Goal: Task Accomplishment & Management: Manage account settings

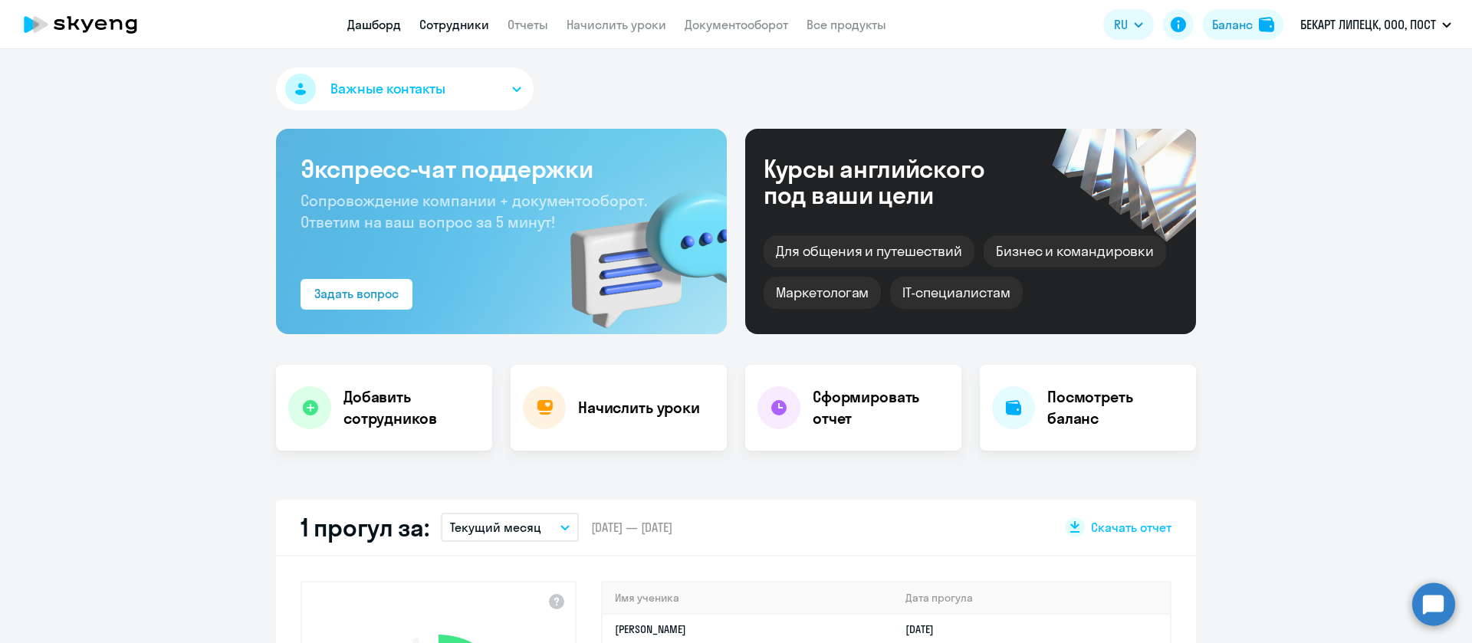
click at [466, 22] on link "Сотрудники" at bounding box center [454, 24] width 70 height 15
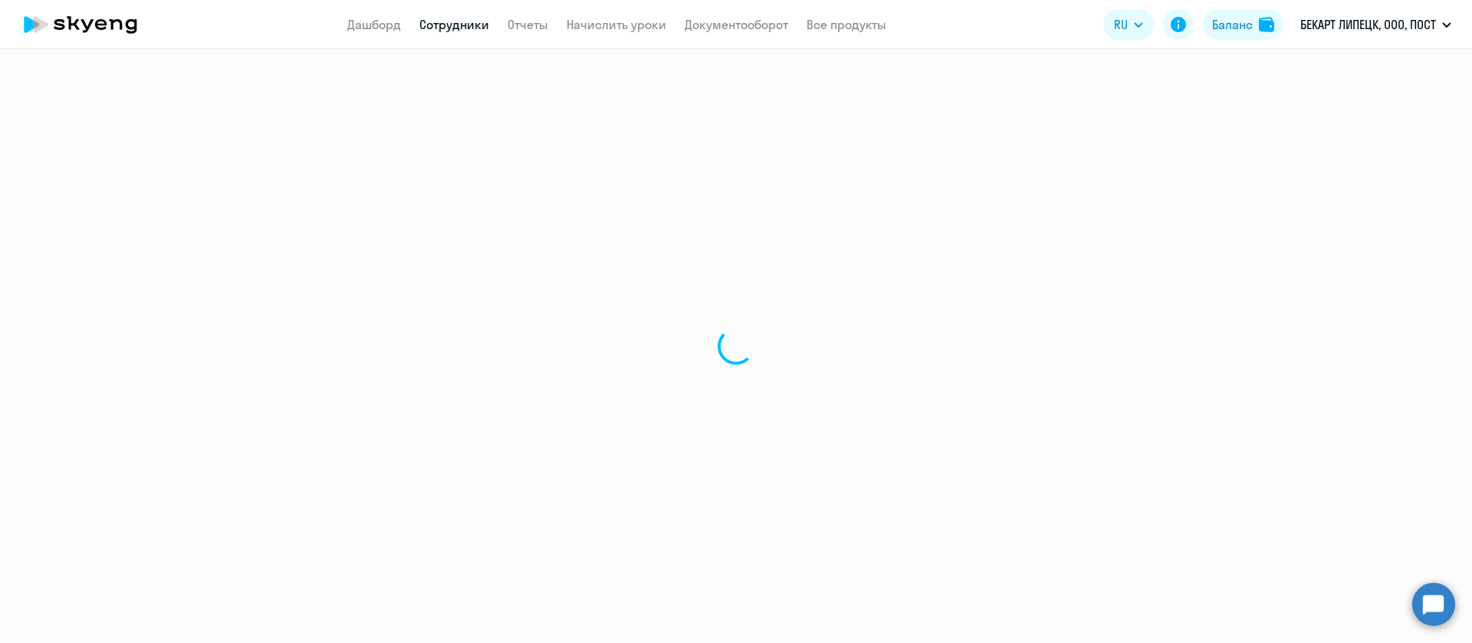
select select "30"
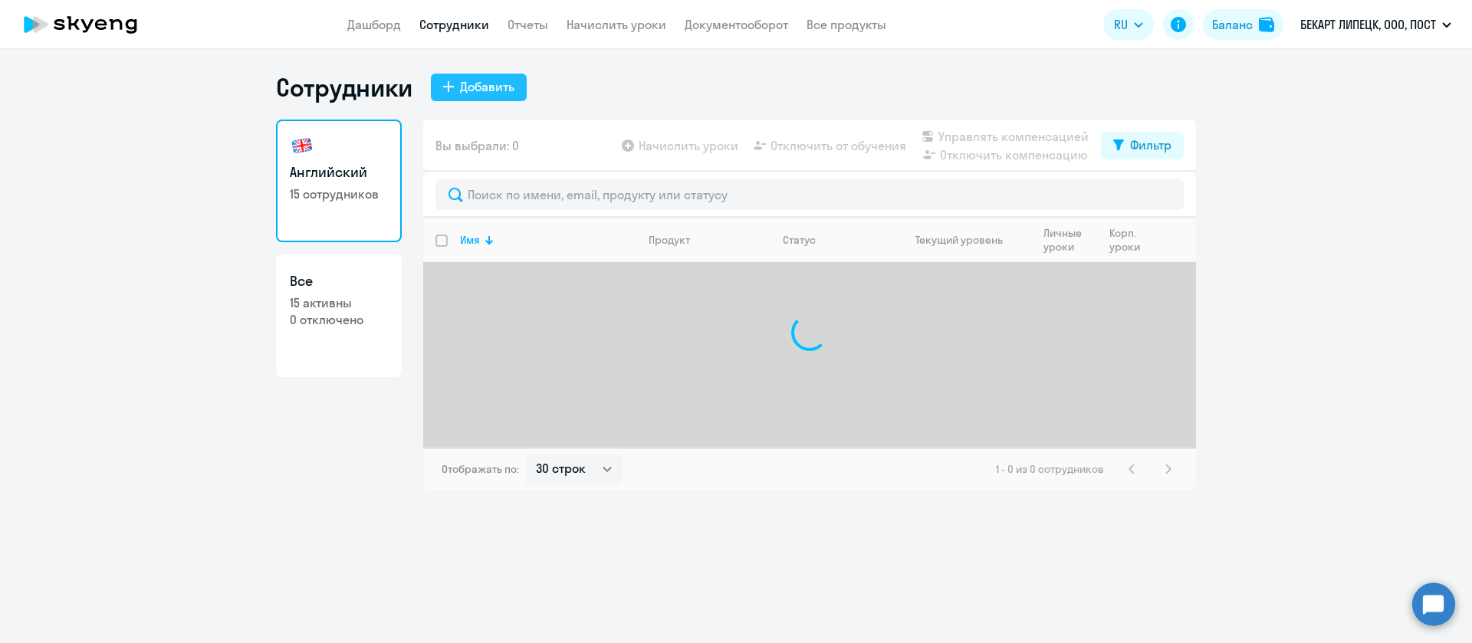
click at [455, 88] on button "Добавить" at bounding box center [479, 88] width 96 height 28
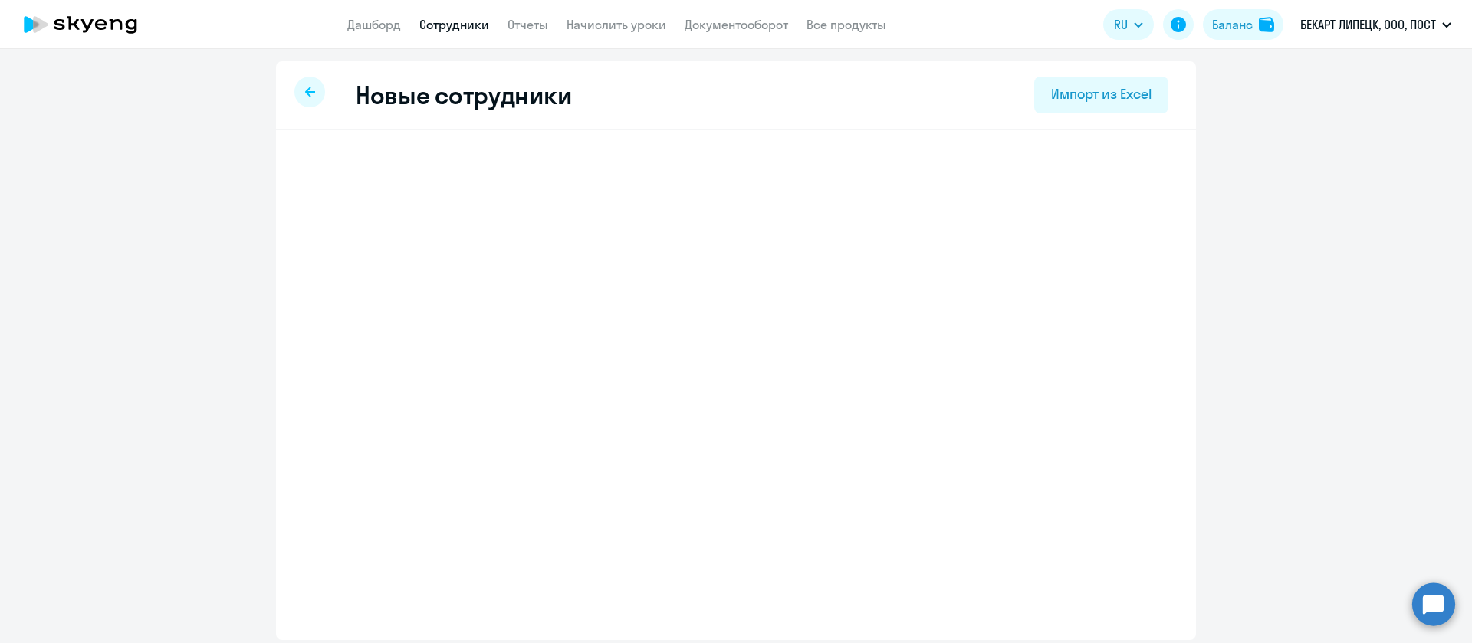
select select "english_adult_not_native_speaker"
select select "5"
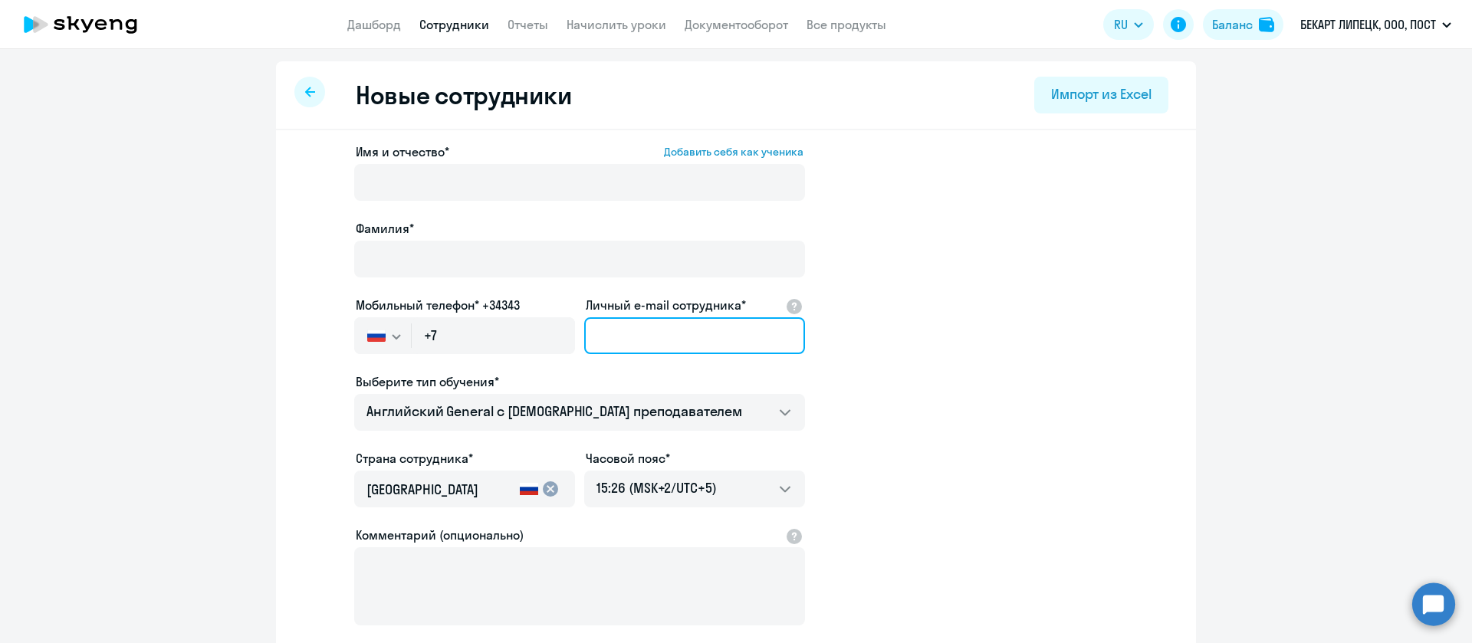
click at [636, 346] on input "Личный e-mail сотрудника*" at bounding box center [694, 335] width 221 height 37
paste input "[PERSON_NAME][EMAIL_ADDRESS][DOMAIN_NAME]"
type input "[PERSON_NAME][EMAIL_ADDRESS][DOMAIN_NAME]"
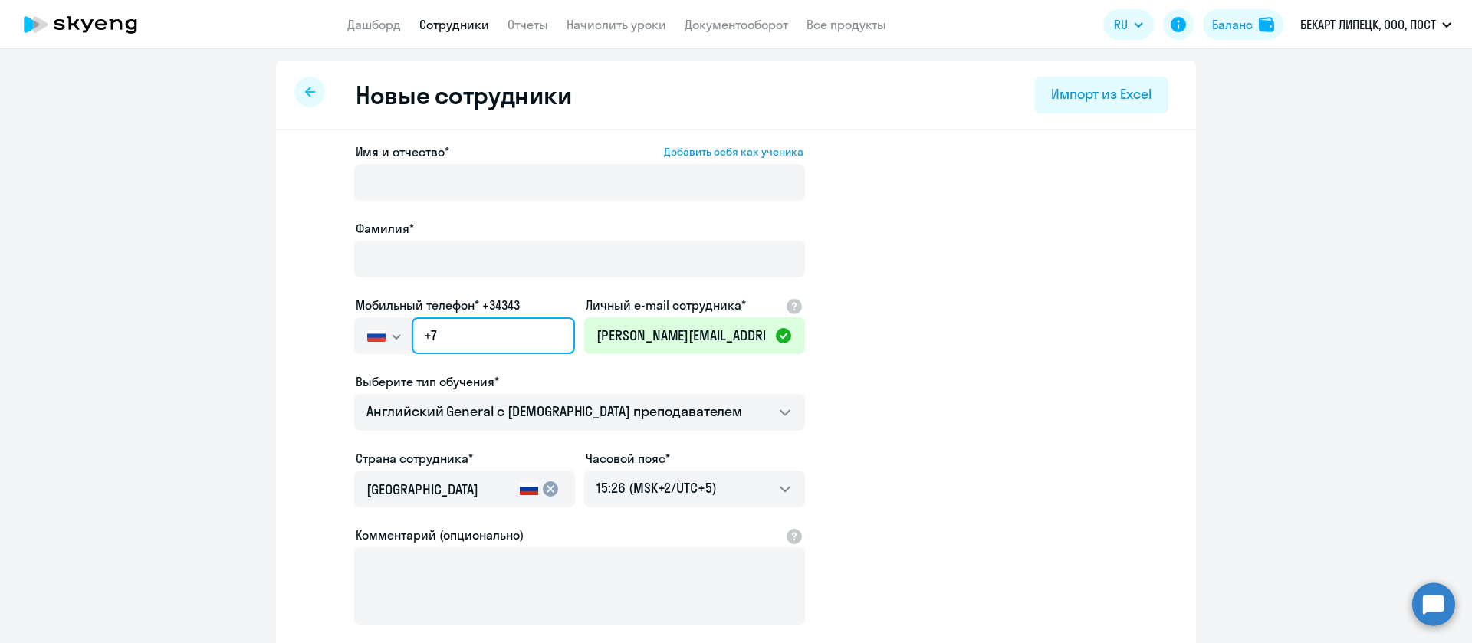
click at [493, 337] on input "+7" at bounding box center [493, 335] width 163 height 37
paste input "[PHONE_NUMBER]"
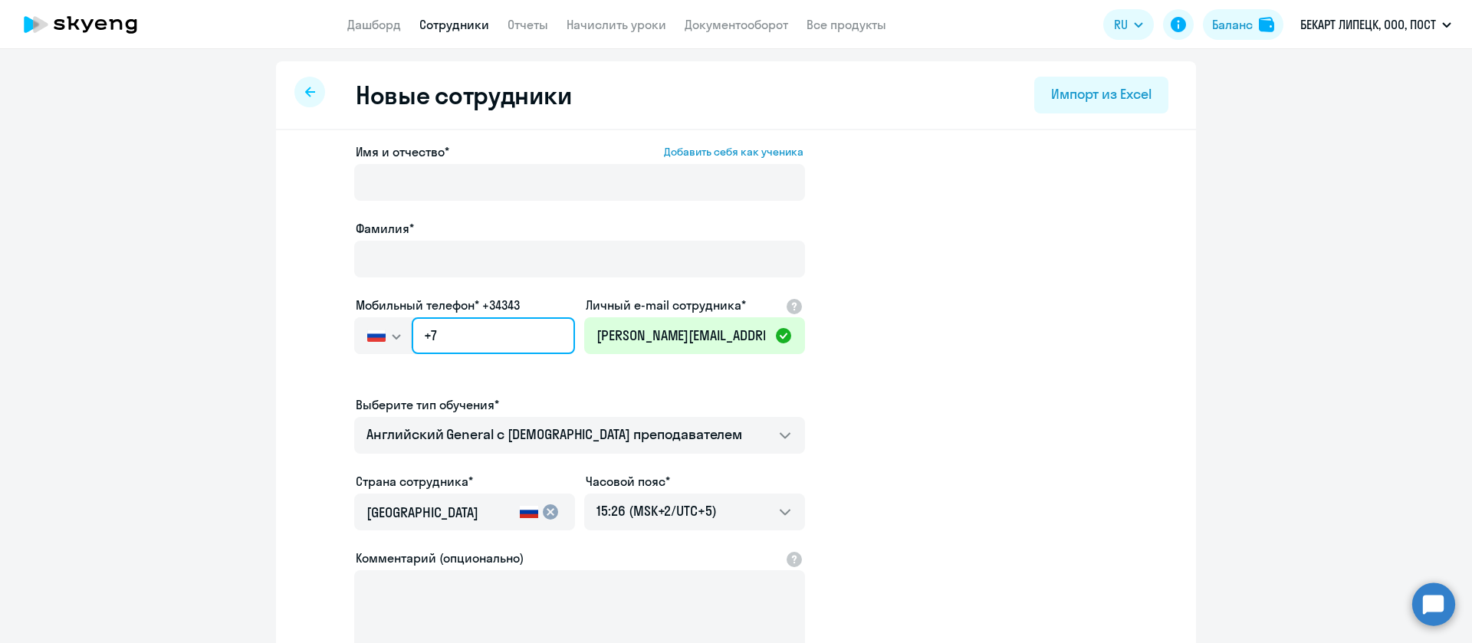
type input "[PHONE_NUMBER]"
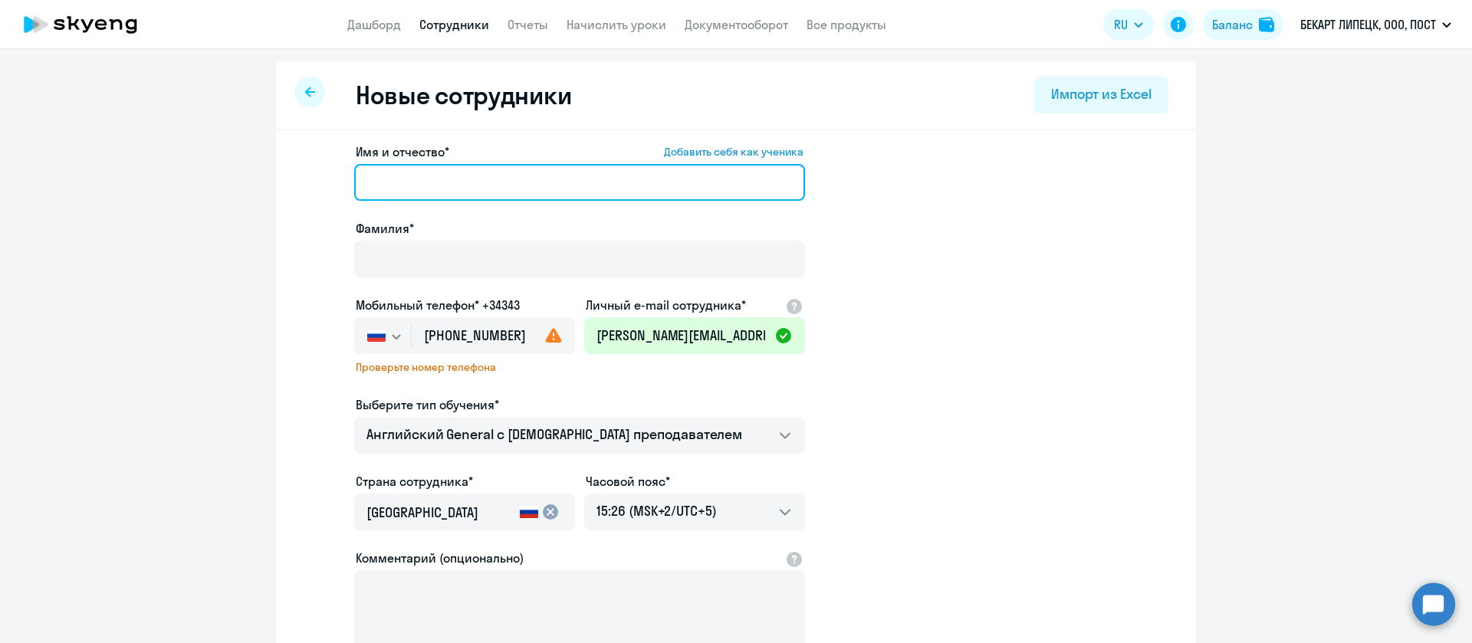
click at [402, 187] on input "Имя и отчество* Добавить себя как ученика" at bounding box center [579, 182] width 451 height 37
paste input "[PERSON_NAME]"
drag, startPoint x: 435, startPoint y: 183, endPoint x: 322, endPoint y: 172, distance: 113.2
click at [322, 172] on app-new-student-form "Имя и отчество* Добавить себя как ученика [PERSON_NAME]* Мобильный телефон* +34…" at bounding box center [736, 428] width 871 height 570
type input "[PERSON_NAME]"
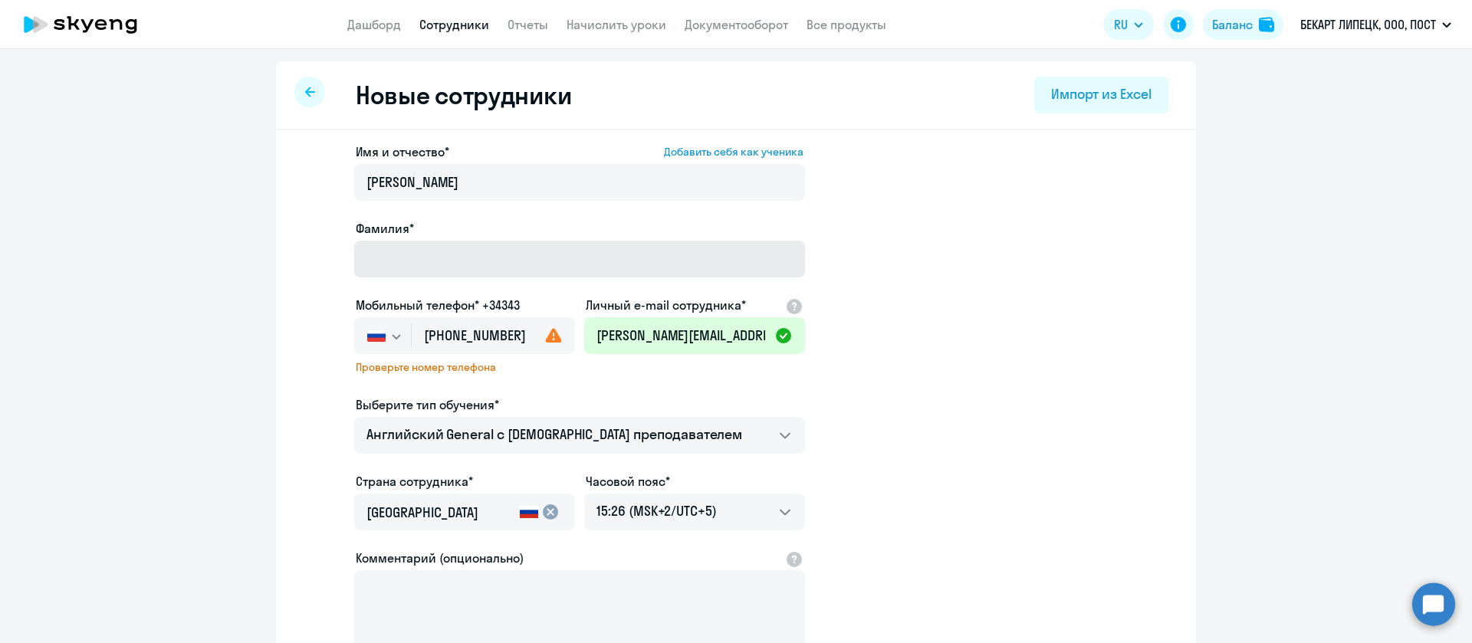
click at [383, 240] on div "Фамилия*" at bounding box center [579, 251] width 451 height 64
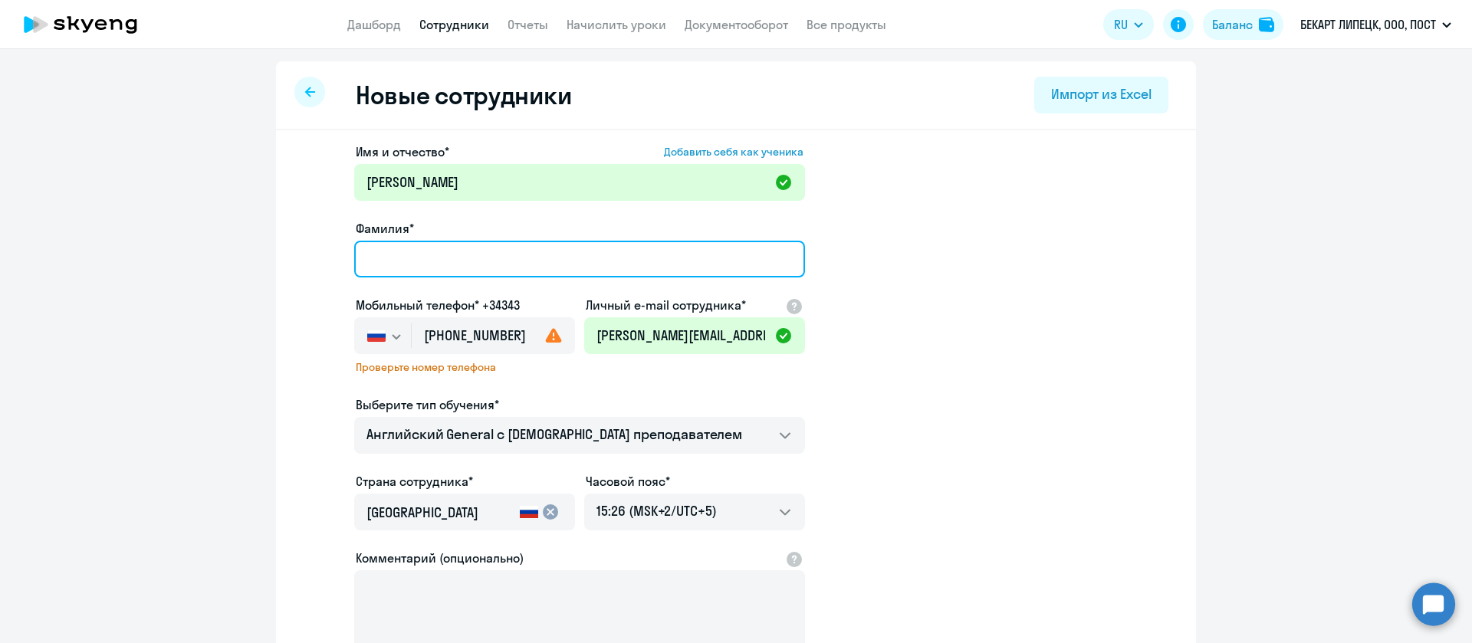
click at [386, 259] on input "Фамилия*" at bounding box center [579, 259] width 451 height 37
paste input "Колыхалов"
type input "Колыхалов"
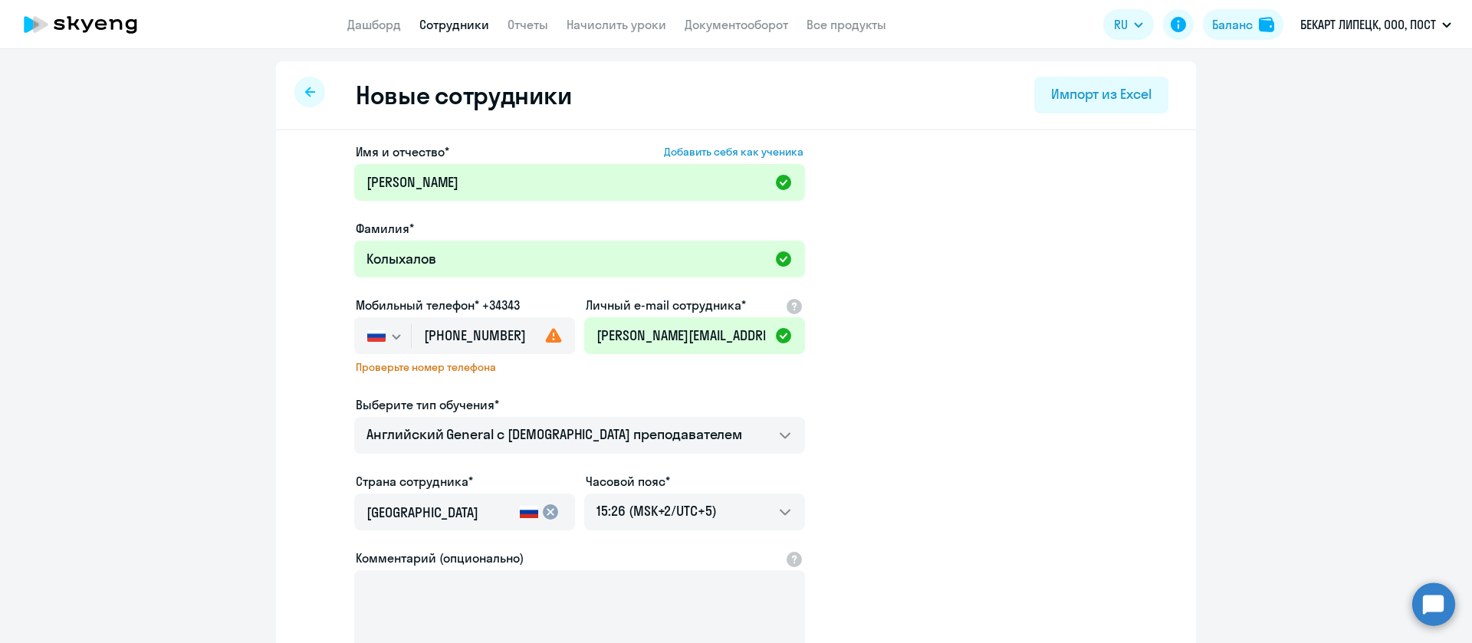
click at [536, 406] on div "Выберите тип обучения*" at bounding box center [579, 405] width 451 height 18
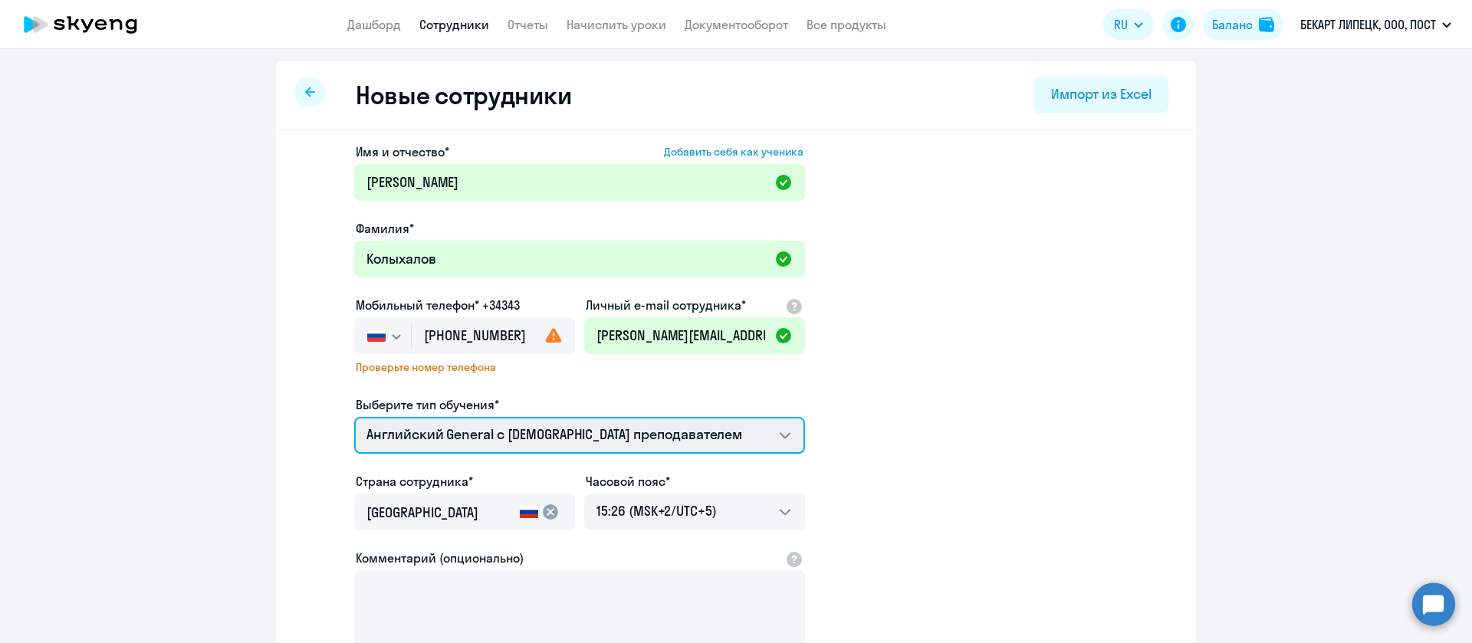
click at [547, 443] on select "Английский General с [DEMOGRAPHIC_DATA] преподавателем" at bounding box center [579, 435] width 451 height 37
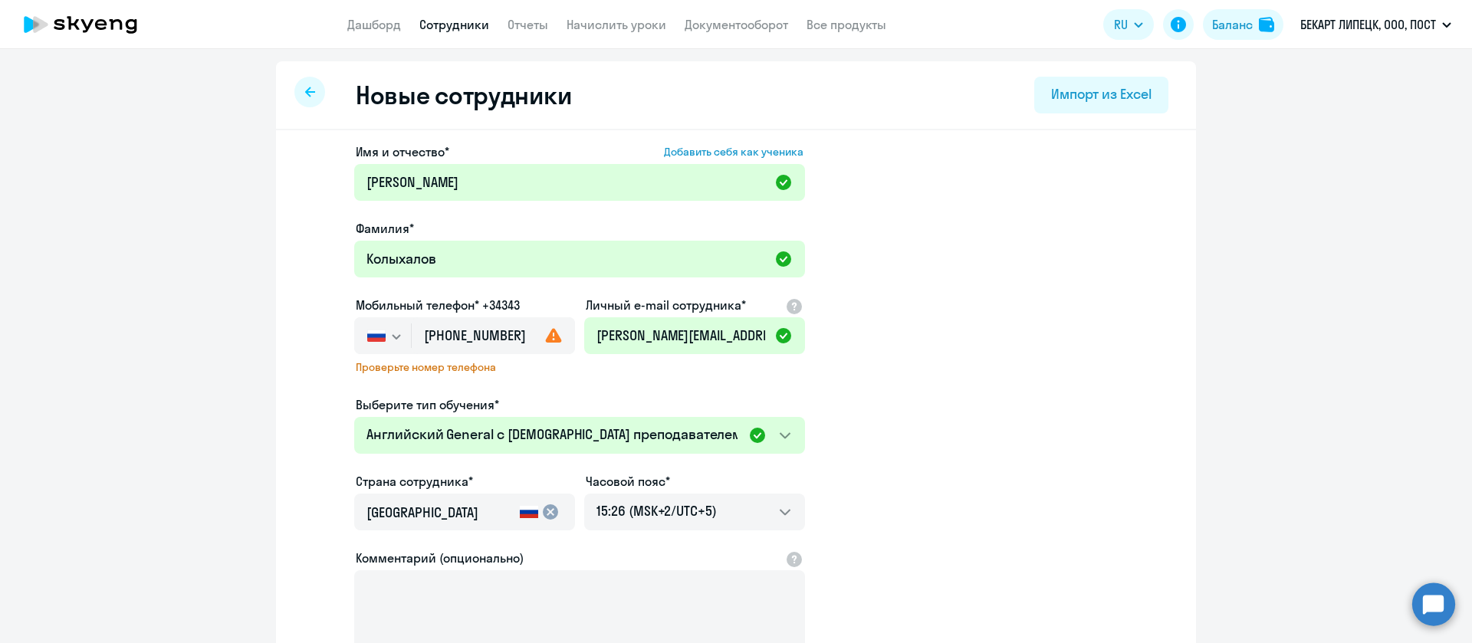
click at [947, 422] on app-new-student-form "Имя и отчество* Добавить себя как ученика [PERSON_NAME]* [PERSON_NAME] Мобильны…" at bounding box center [736, 428] width 871 height 570
click at [715, 512] on select "23:26 (MSK-14/UTC-11) 00:26 (MSK-13/UTC-10) 01:26 (MSK-12/UTC-9) 02:26 (MSK-11/…" at bounding box center [694, 512] width 221 height 37
select select "3"
click at [584, 494] on select "23:26 (MSK-14/UTC-11) 00:26 (MSK-13/UTC-10) 01:26 (MSK-12/UTC-9) 02:26 (MSK-11/…" at bounding box center [694, 512] width 221 height 37
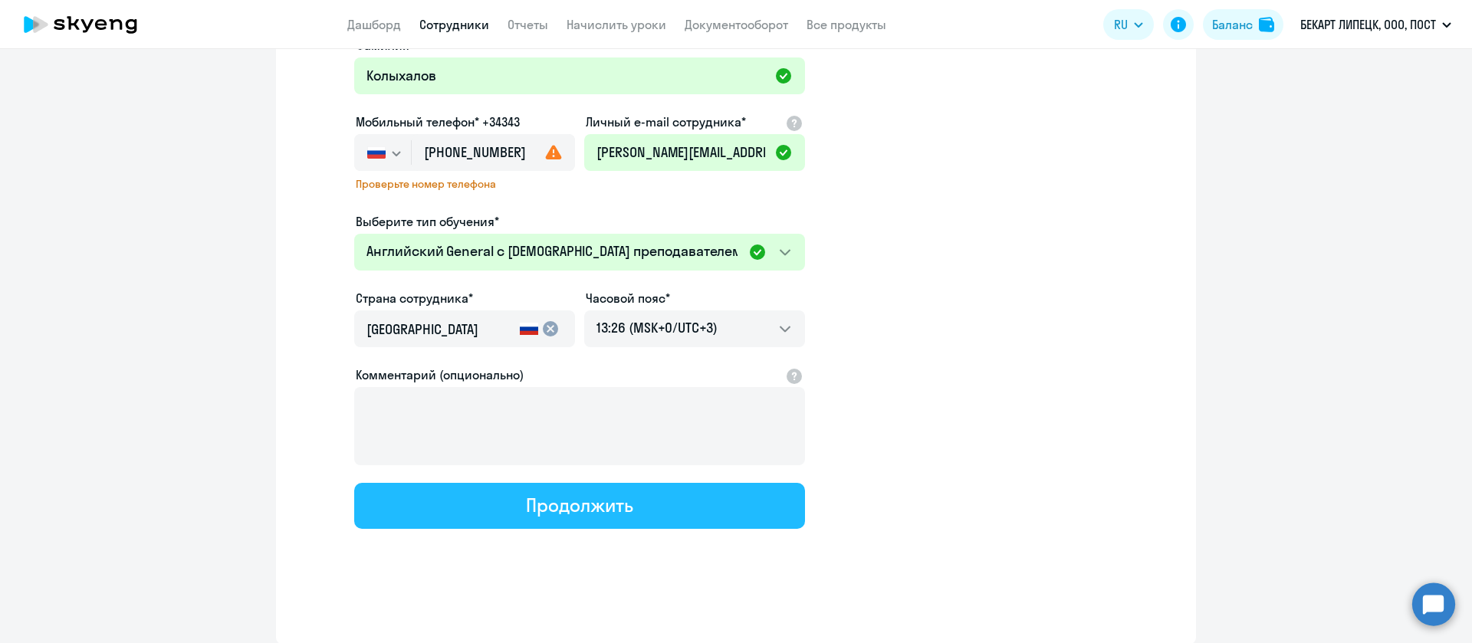
click at [551, 517] on button "Продолжить" at bounding box center [579, 506] width 451 height 46
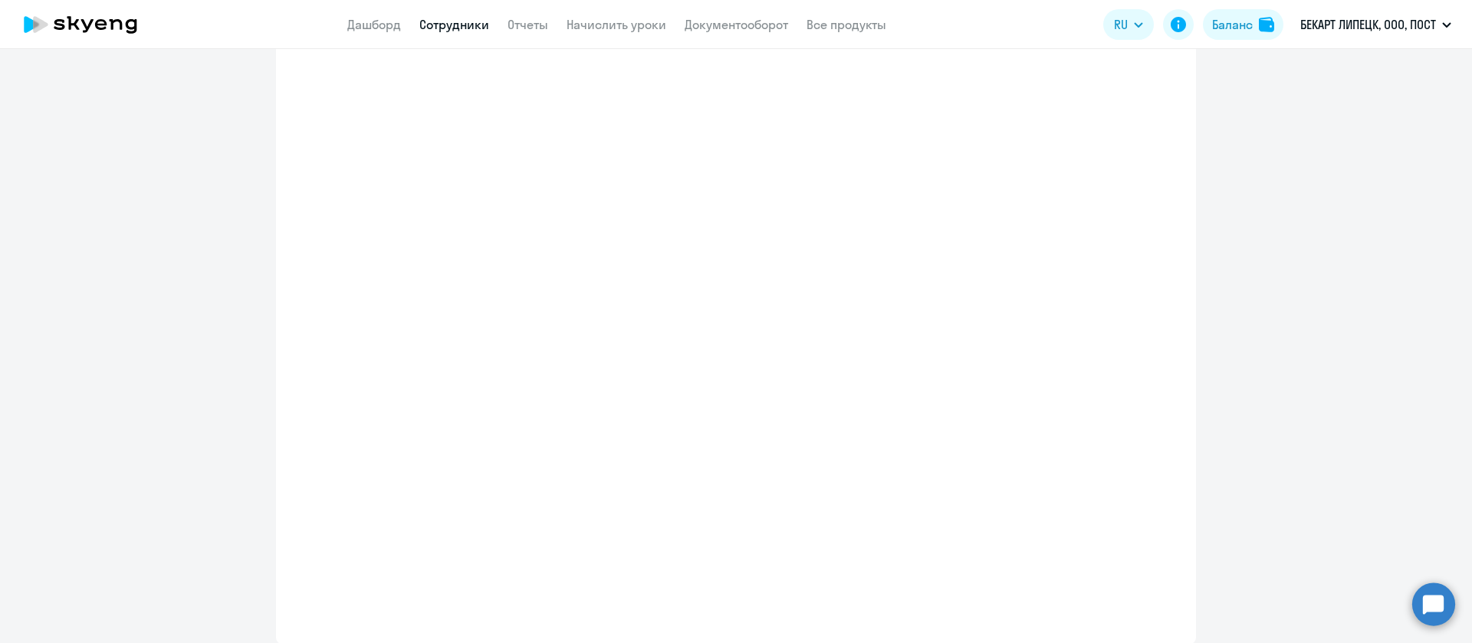
select select "english_adult_not_native_speaker"
select select "3"
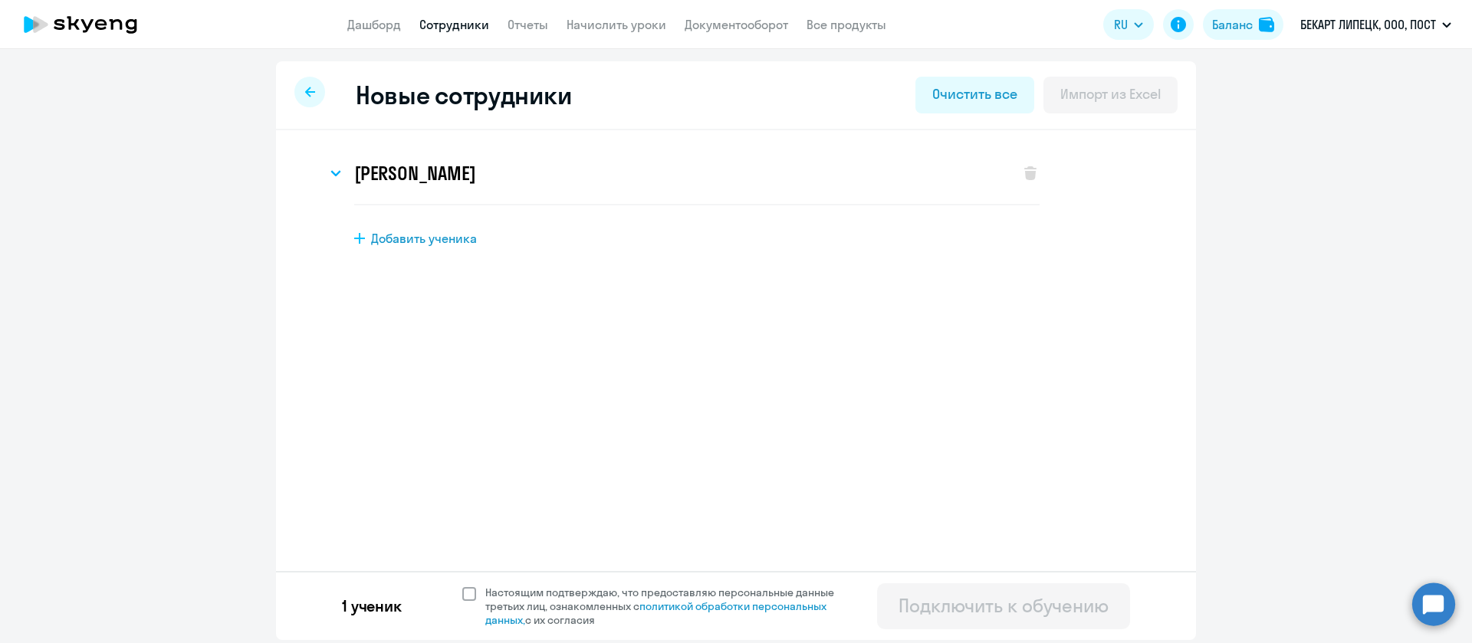
click at [469, 593] on span at bounding box center [469, 594] width 14 height 14
click at [462, 586] on input "Настоящим подтверждаю, что предоставляю персональные данные третьих лиц, ознако…" at bounding box center [462, 585] width 1 height 1
checkbox input "true"
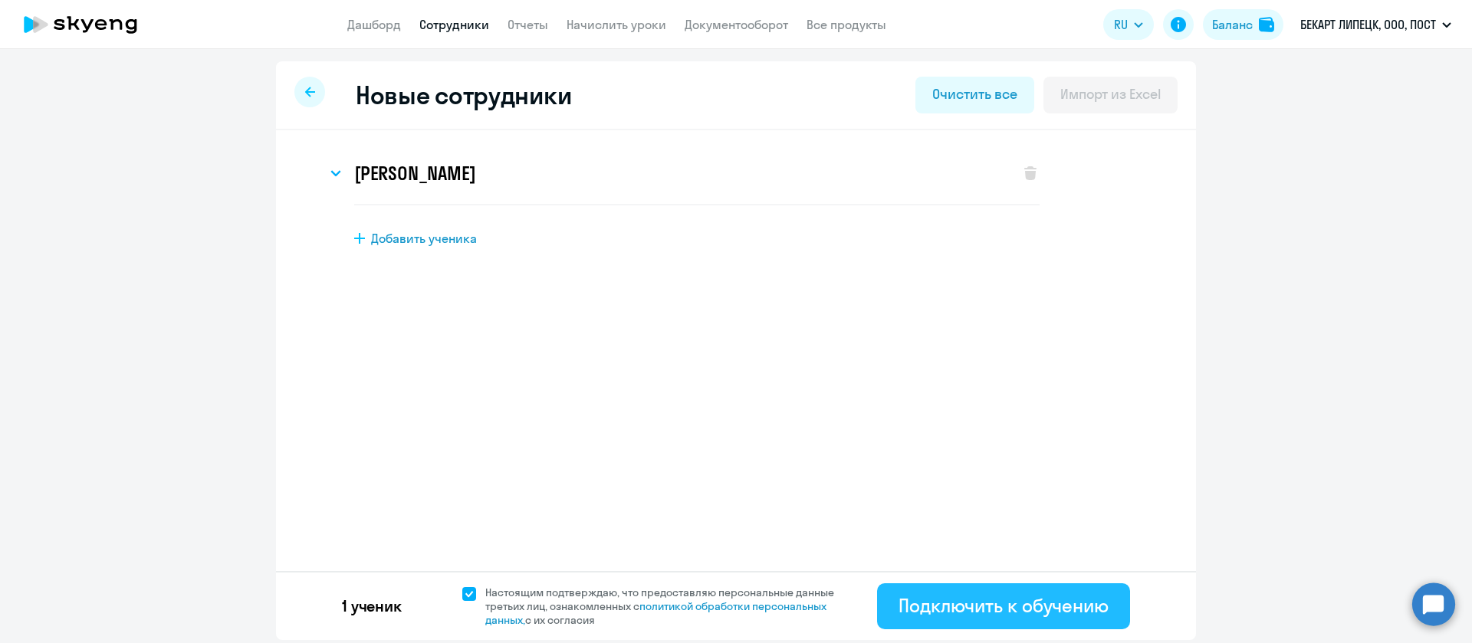
click at [1037, 597] on div "Подключить к обучению" at bounding box center [1003, 605] width 210 height 25
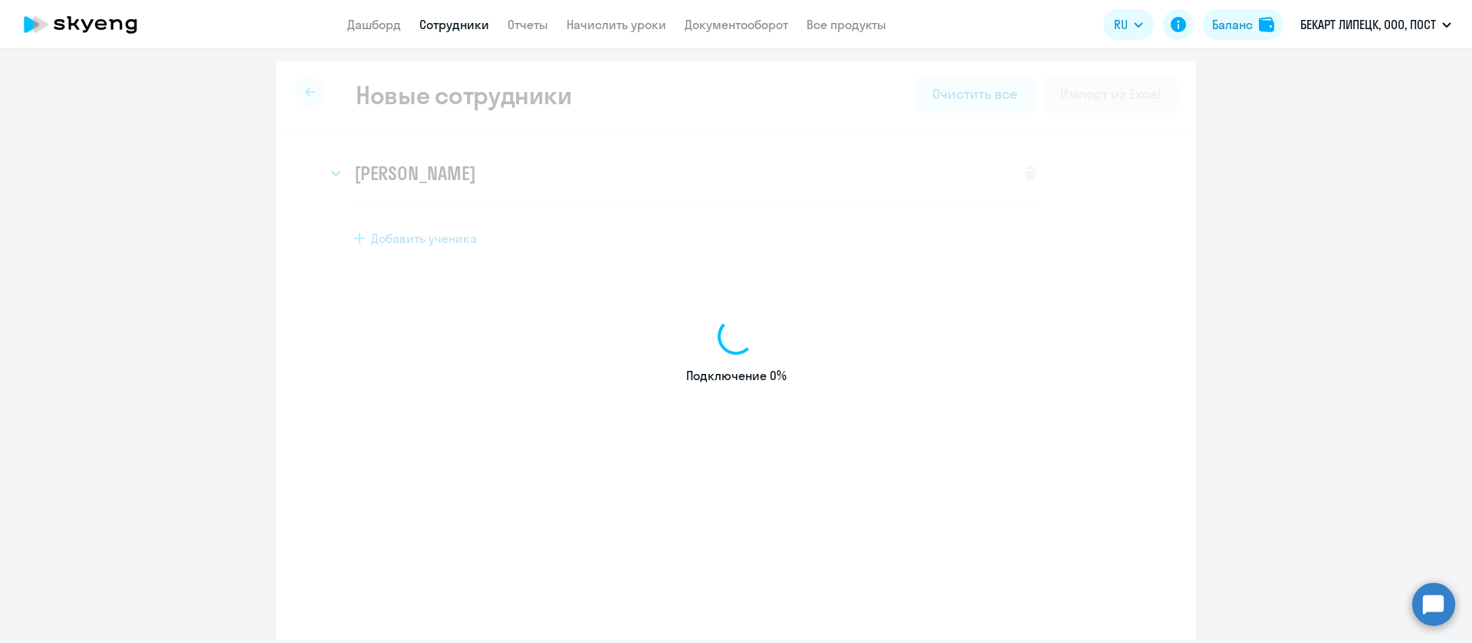
select select "english_adult_not_native_speaker"
select select "5"
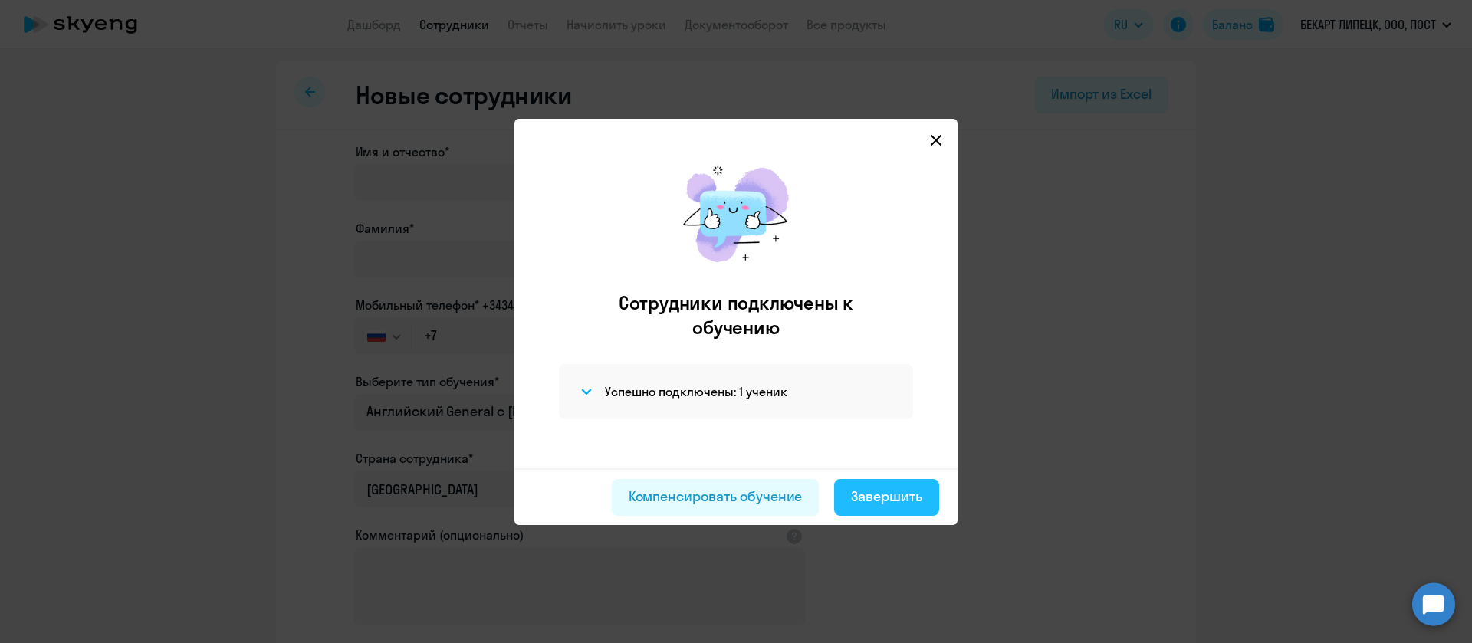
click at [908, 491] on div "Завершить" at bounding box center [886, 497] width 71 height 20
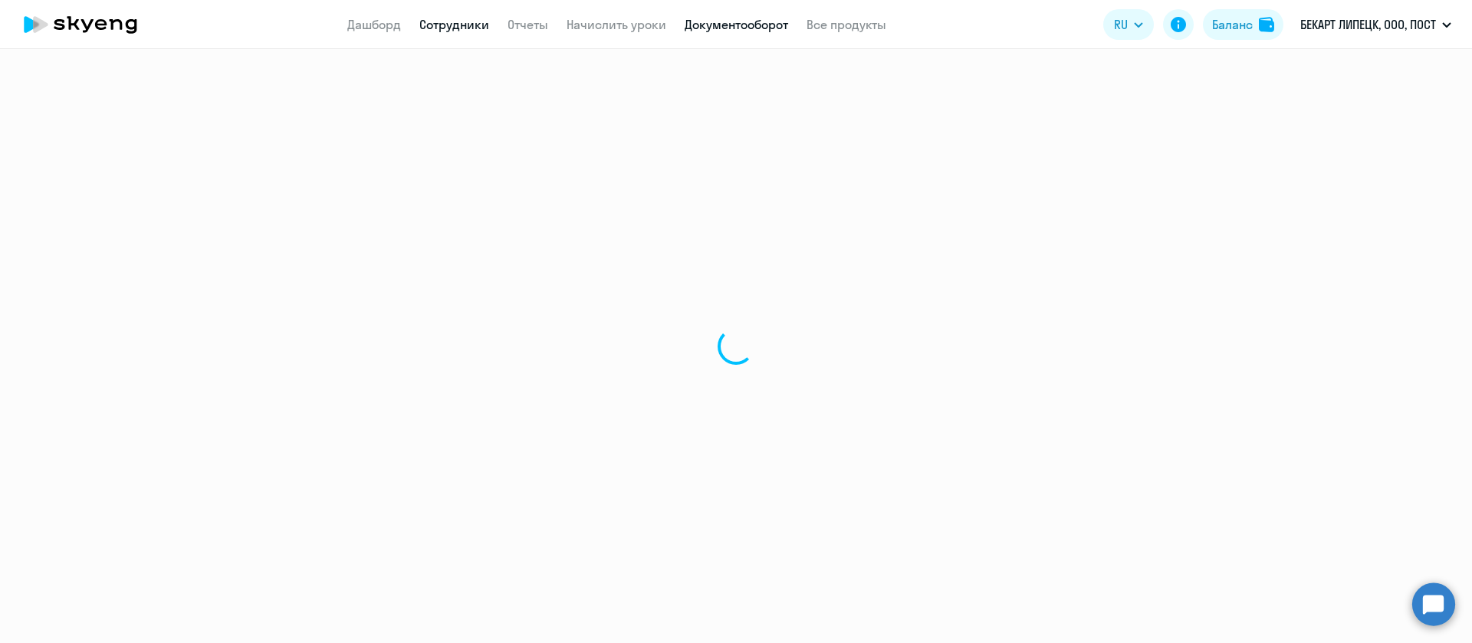
select select "30"
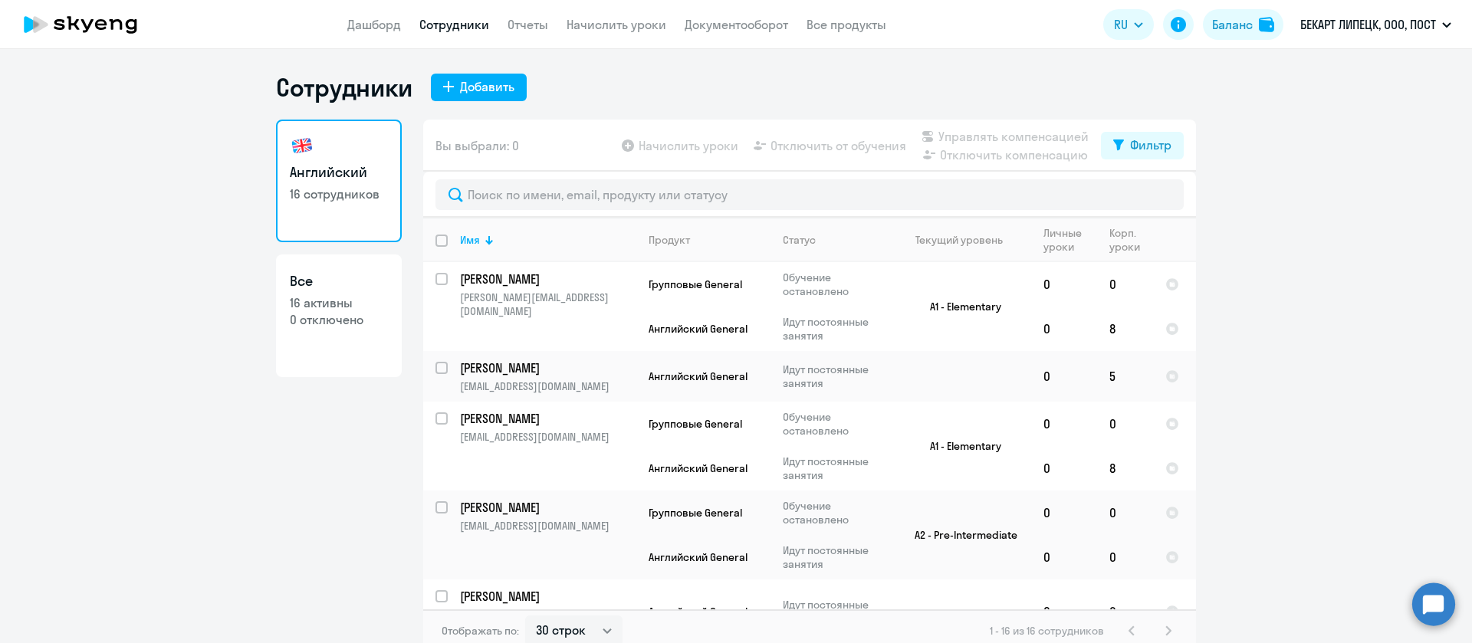
click at [454, 25] on link "Сотрудники" at bounding box center [454, 24] width 70 height 15
click at [619, 27] on link "Начислить уроки" at bounding box center [617, 24] width 100 height 15
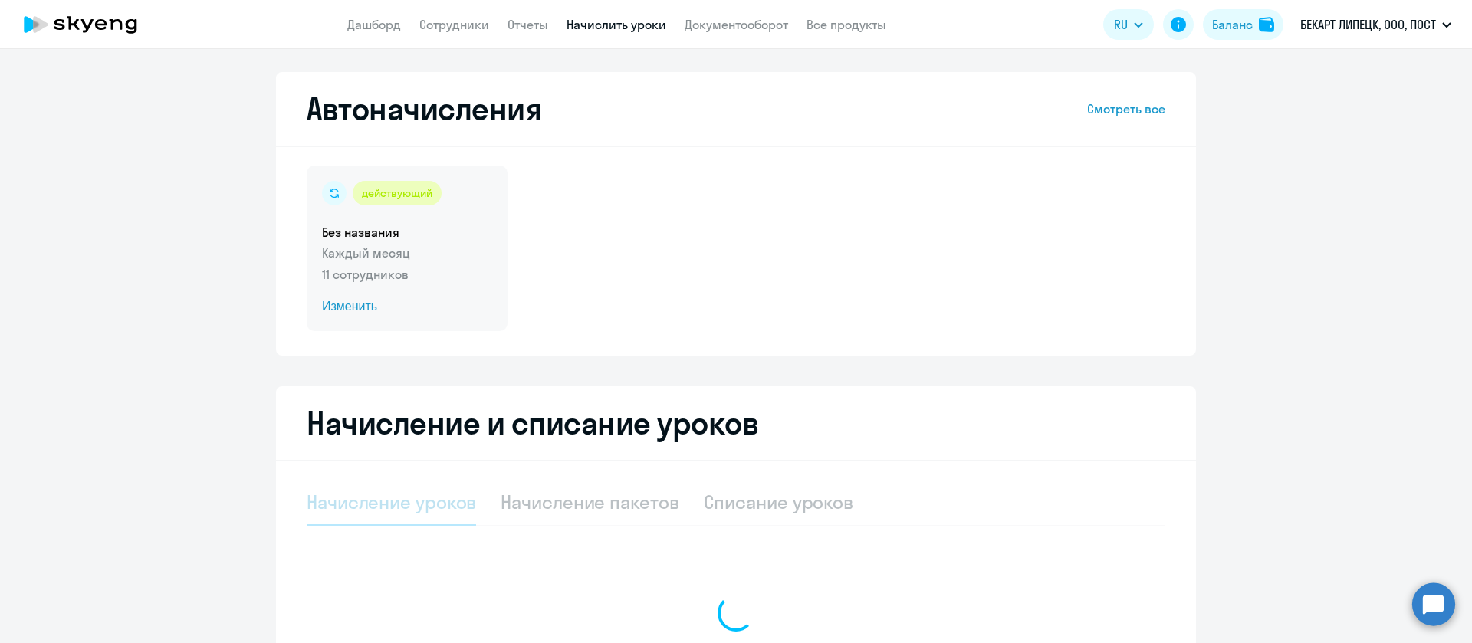
select select "10"
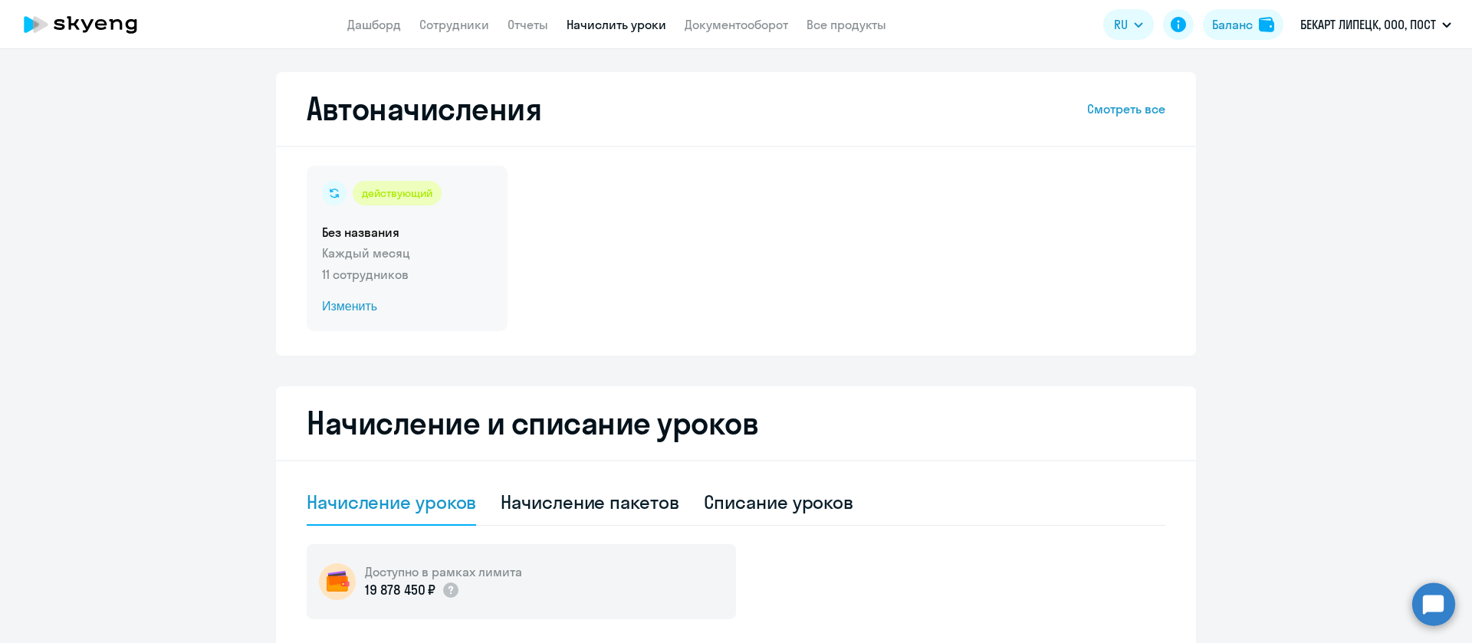
scroll to position [115, 0]
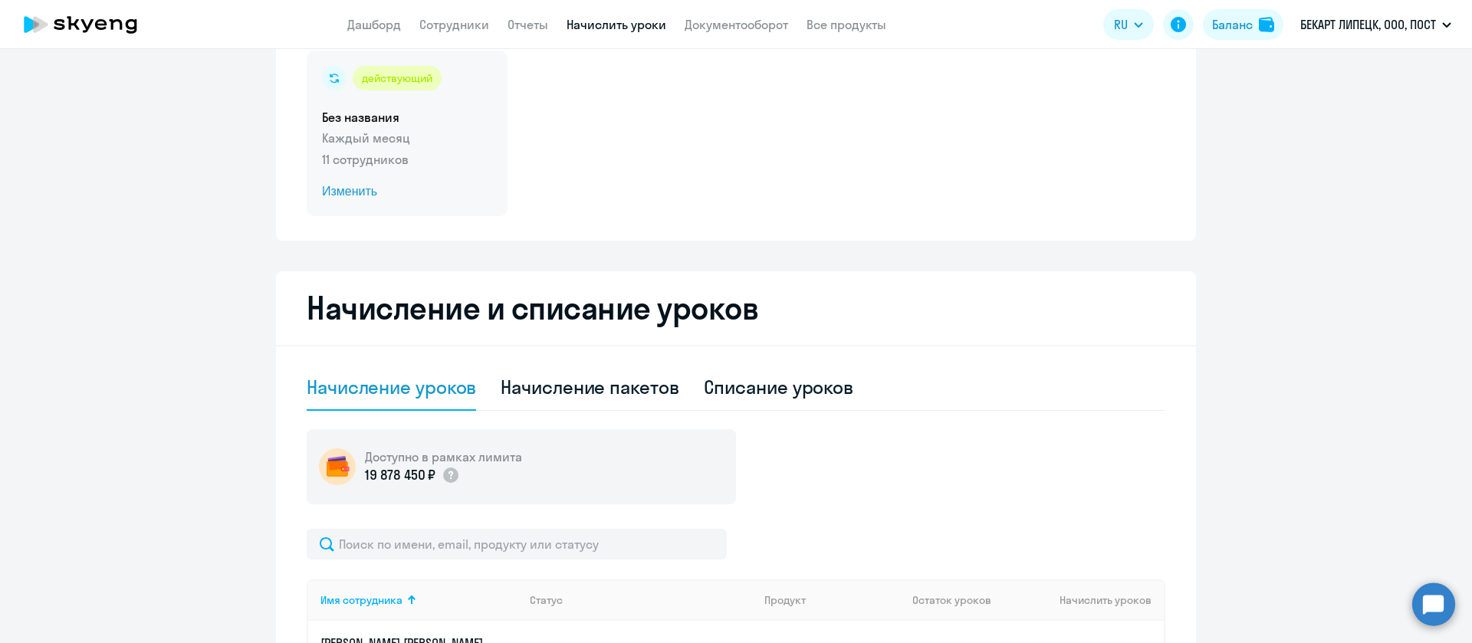
click at [322, 192] on span "Изменить" at bounding box center [407, 191] width 170 height 18
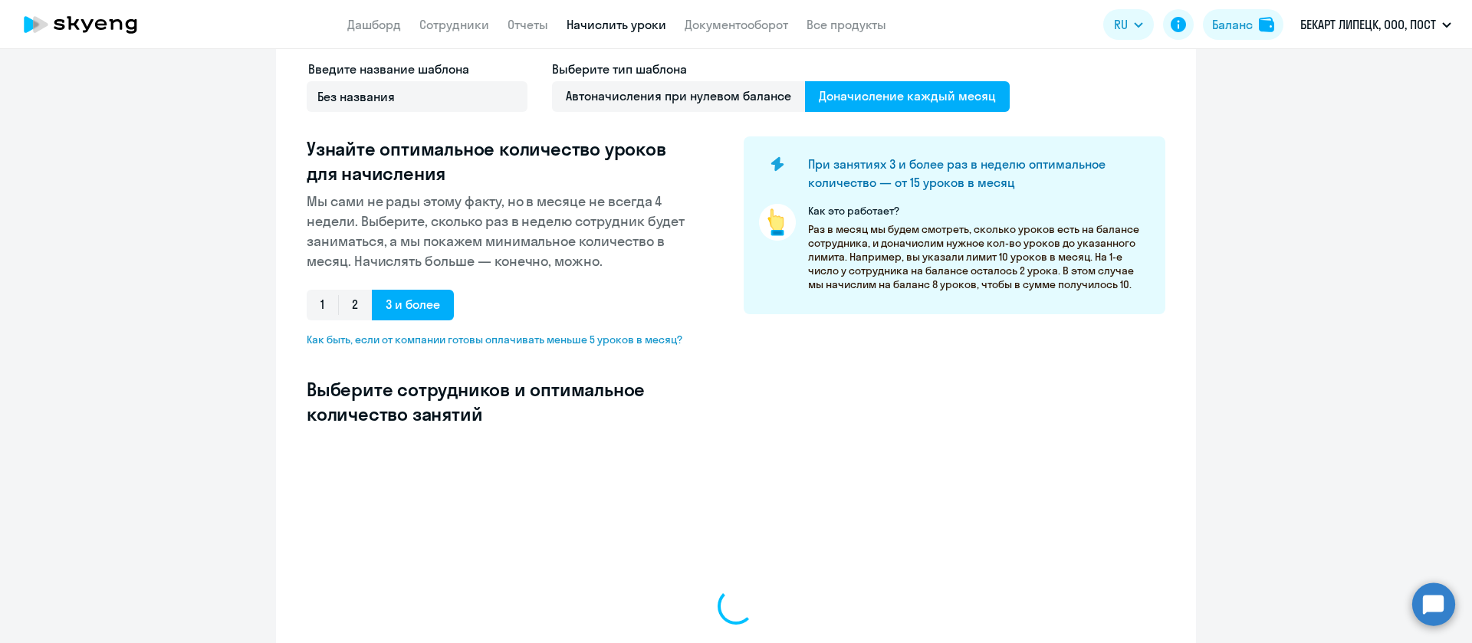
select select "10"
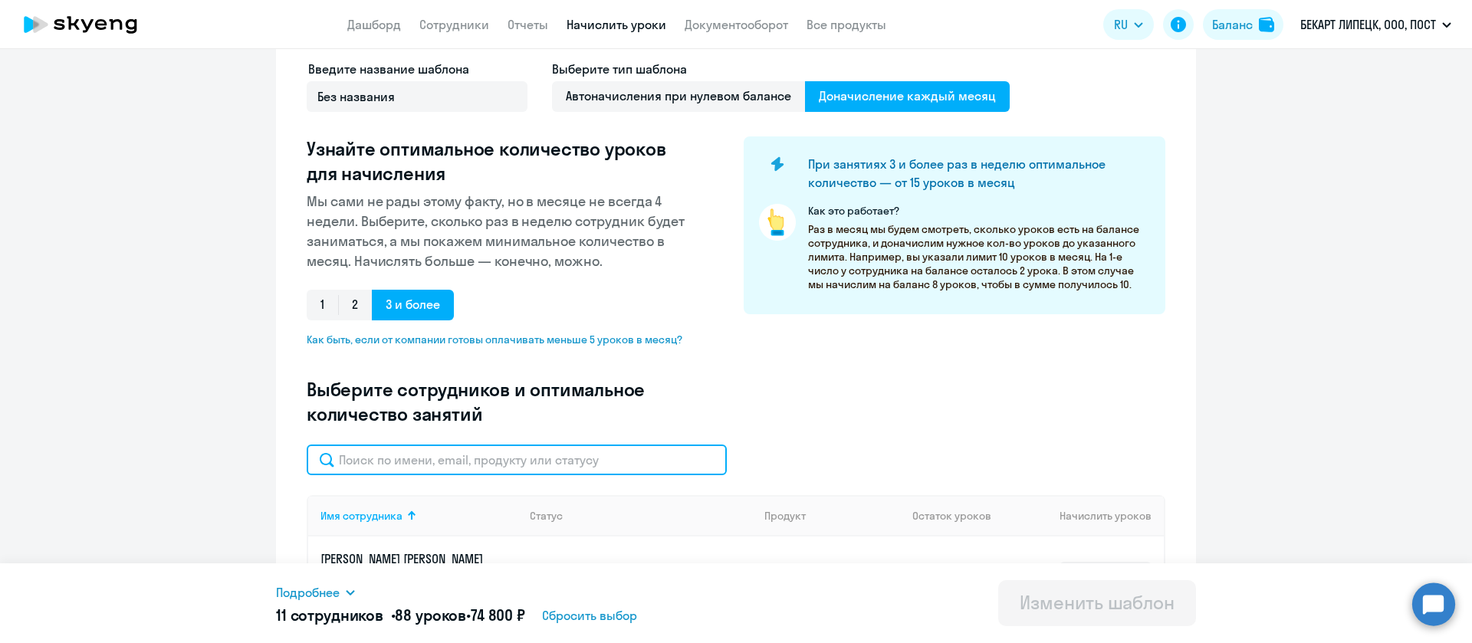
click at [445, 458] on input "text" at bounding box center [517, 460] width 420 height 31
paste input "Колыхалов"
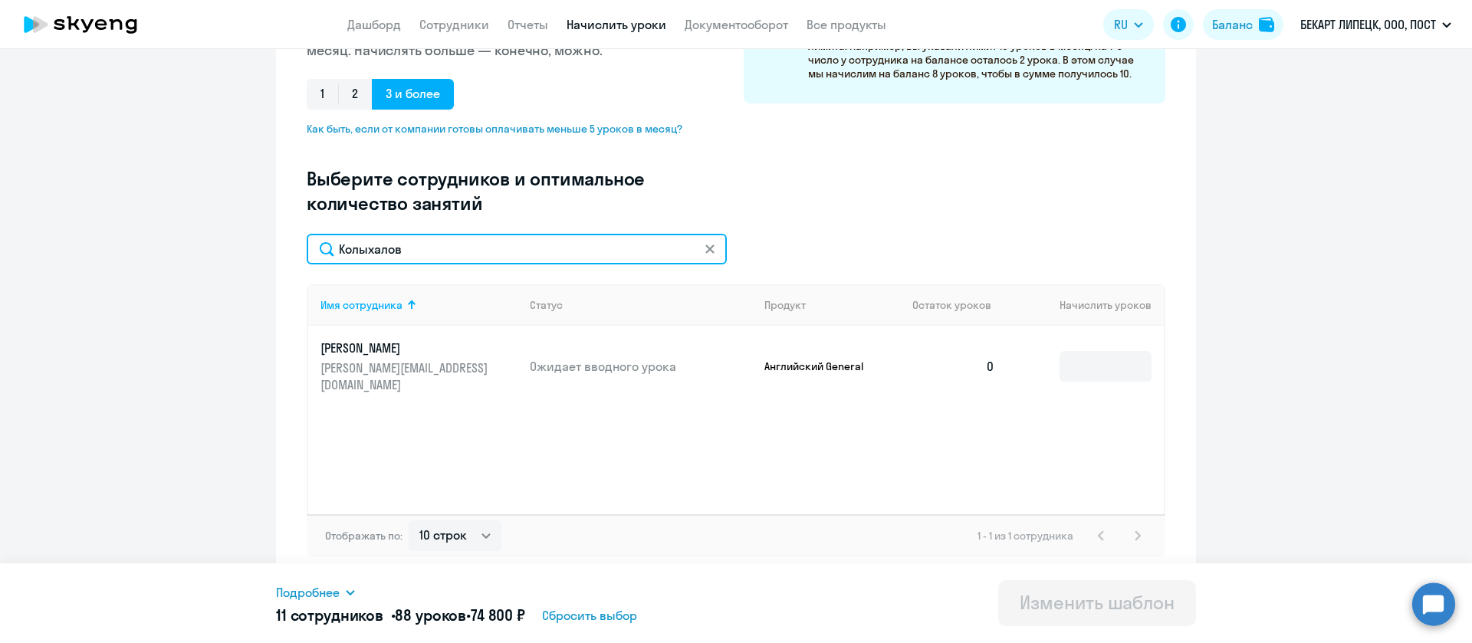
type input "Колыхалов"
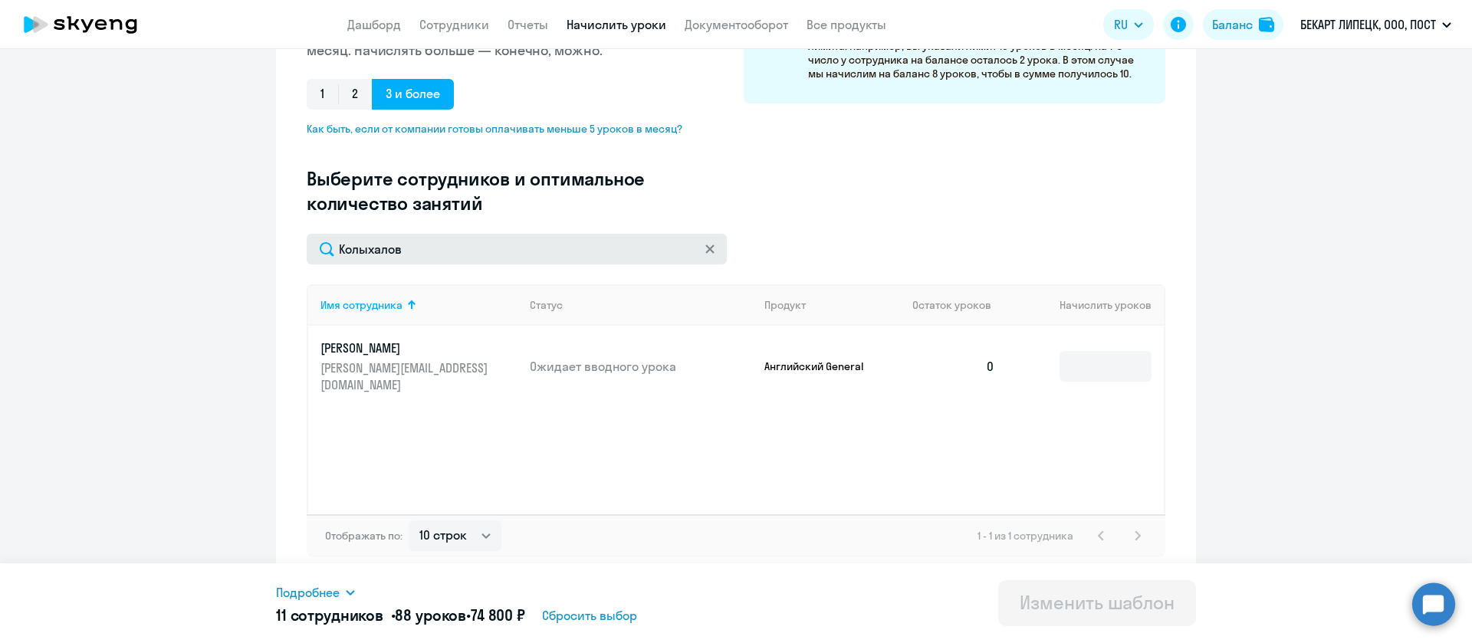
click at [706, 248] on svg-icon at bounding box center [710, 249] width 12 height 12
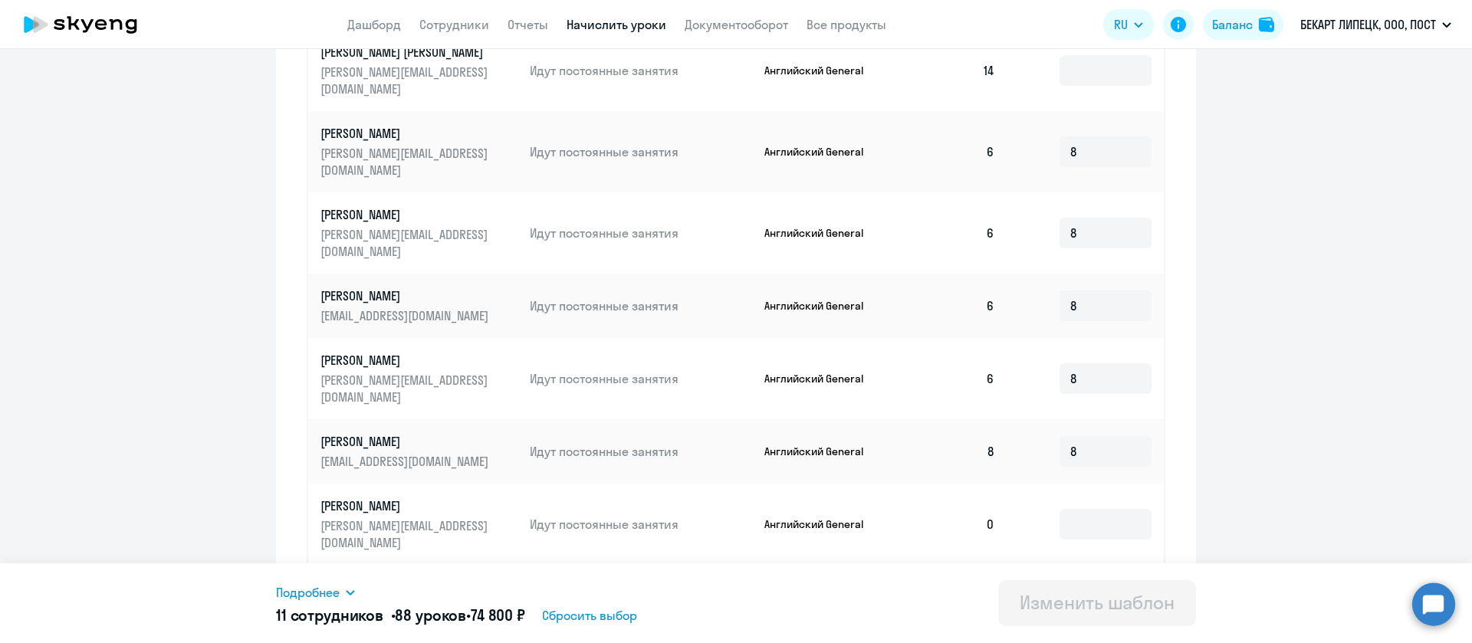
scroll to position [671, 0]
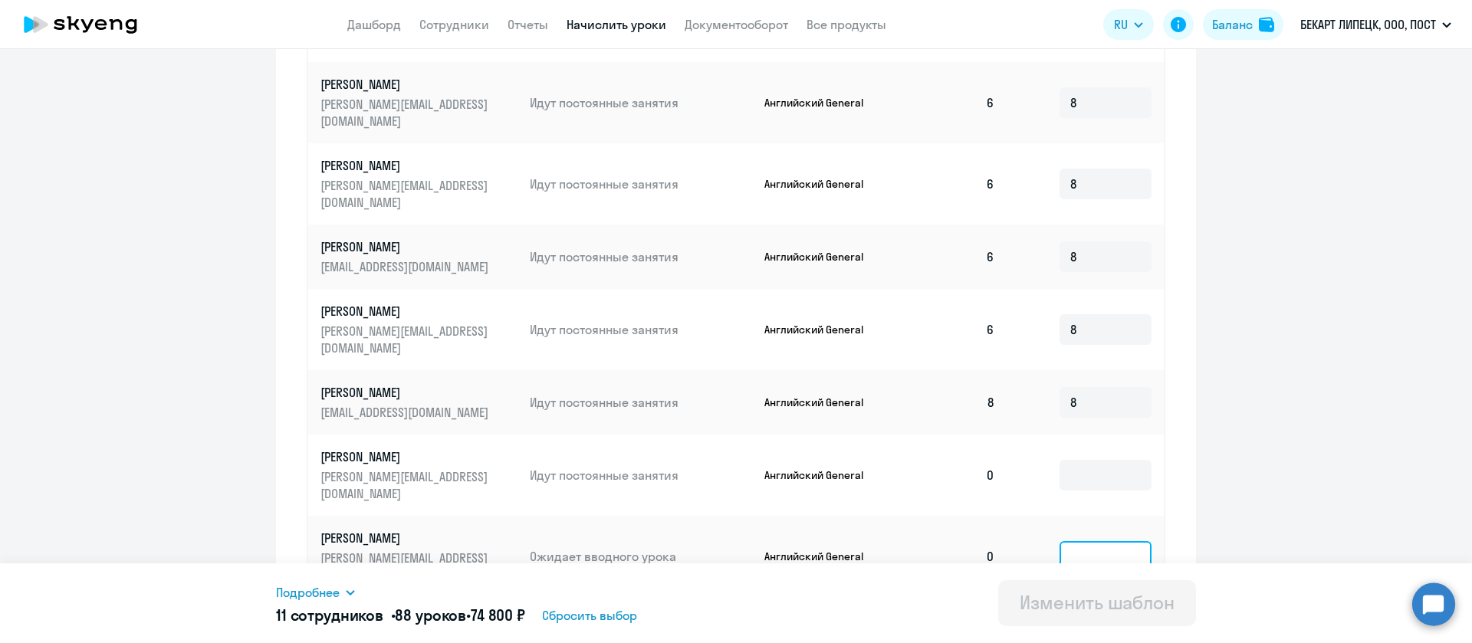
click at [1117, 541] on input at bounding box center [1105, 556] width 92 height 31
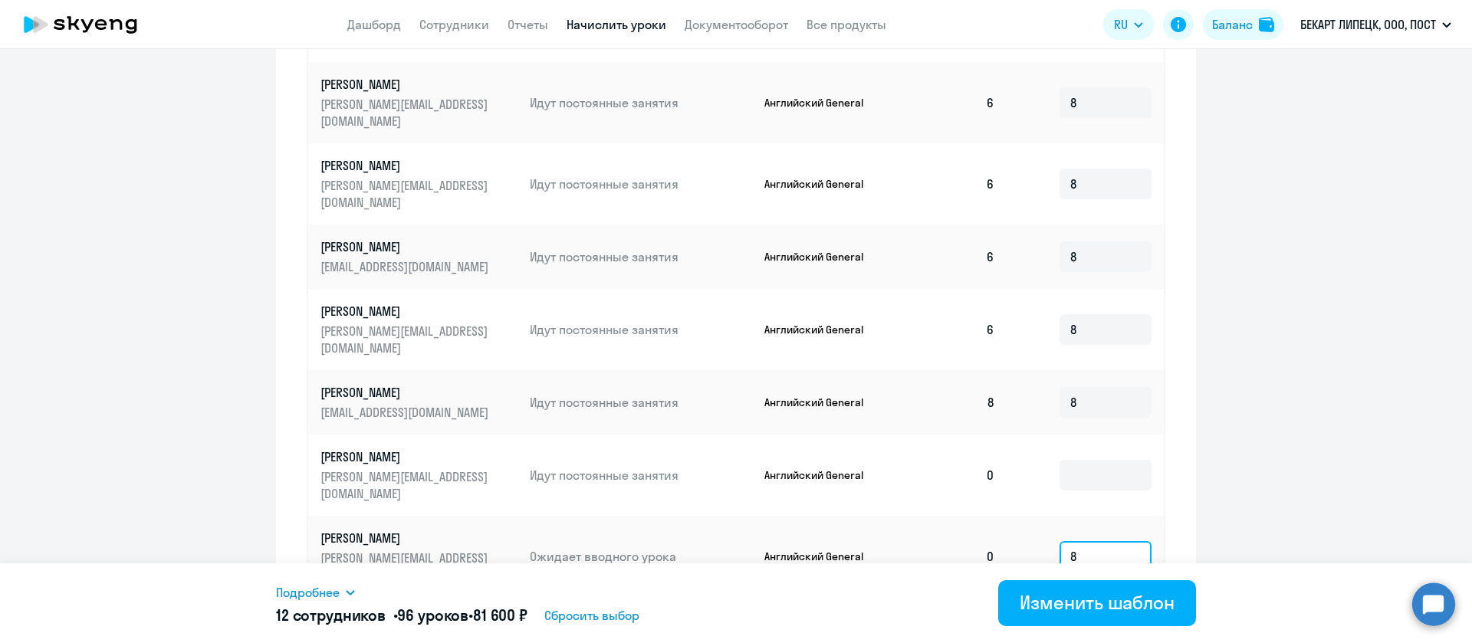
scroll to position [781, 0]
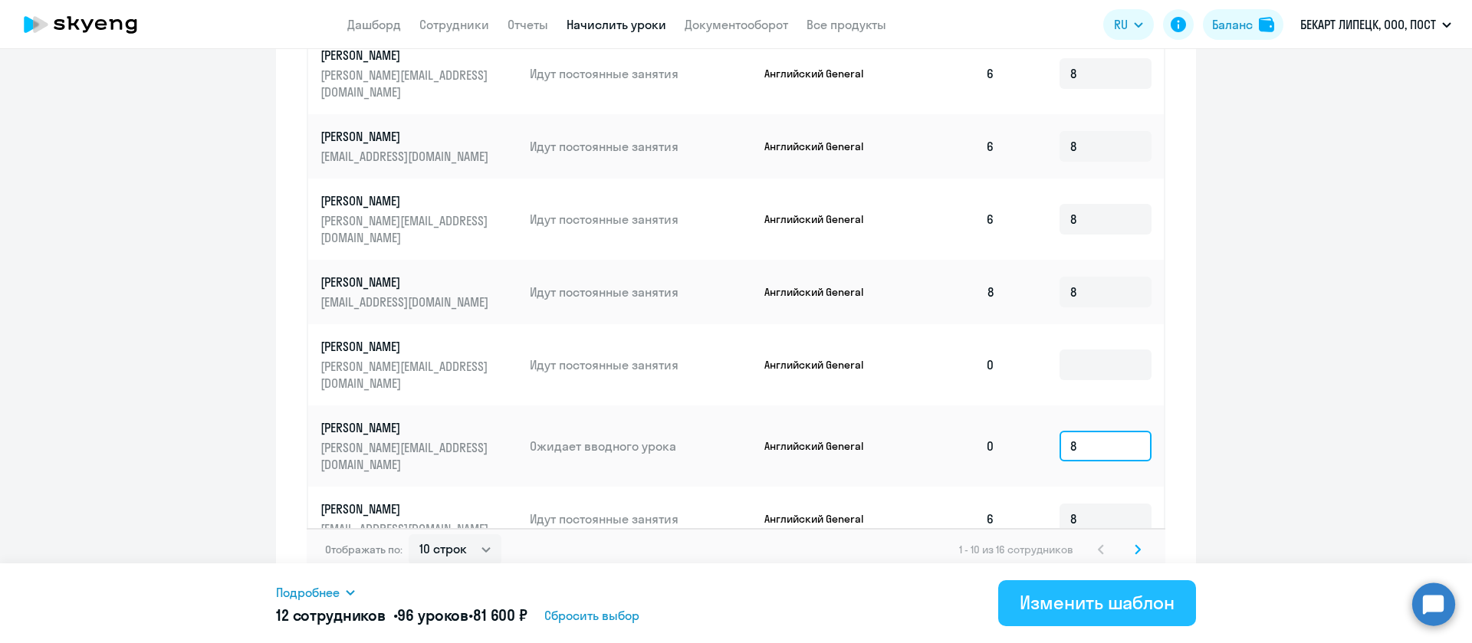
type input "8"
click at [1129, 605] on div "Изменить шаблон" at bounding box center [1097, 602] width 155 height 25
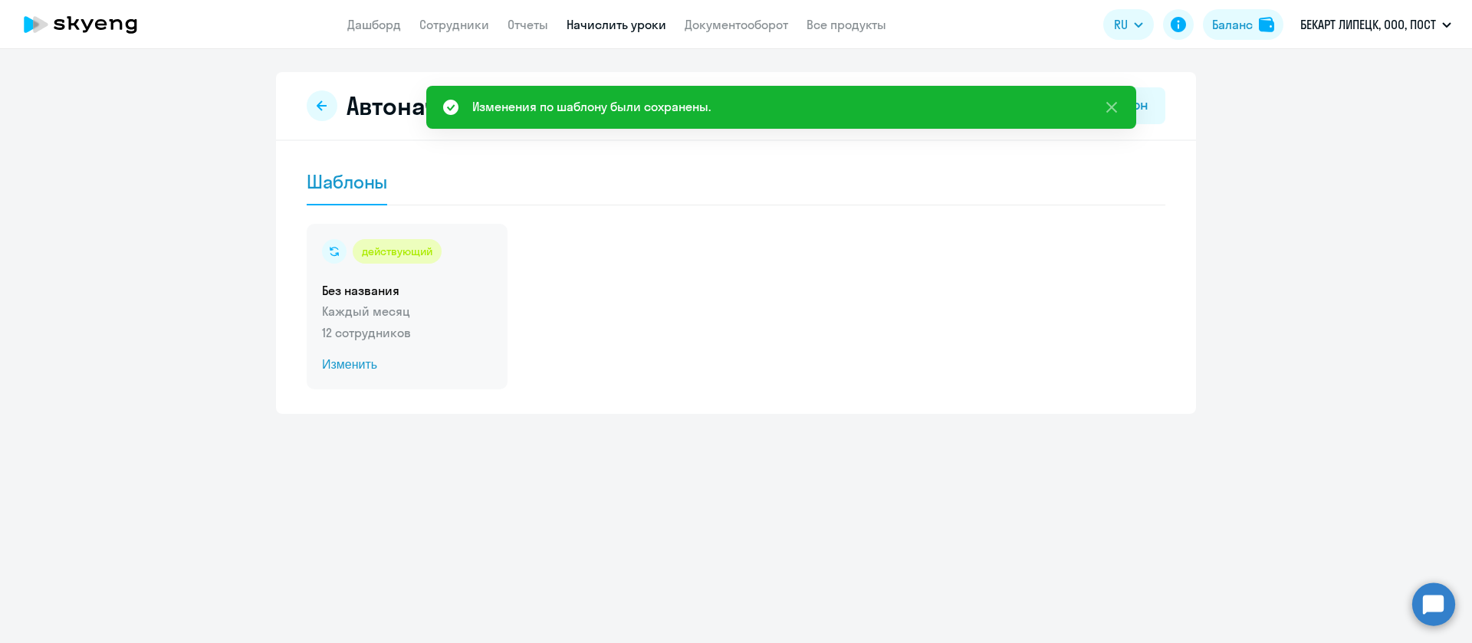
click at [341, 364] on span "Изменить" at bounding box center [407, 365] width 170 height 18
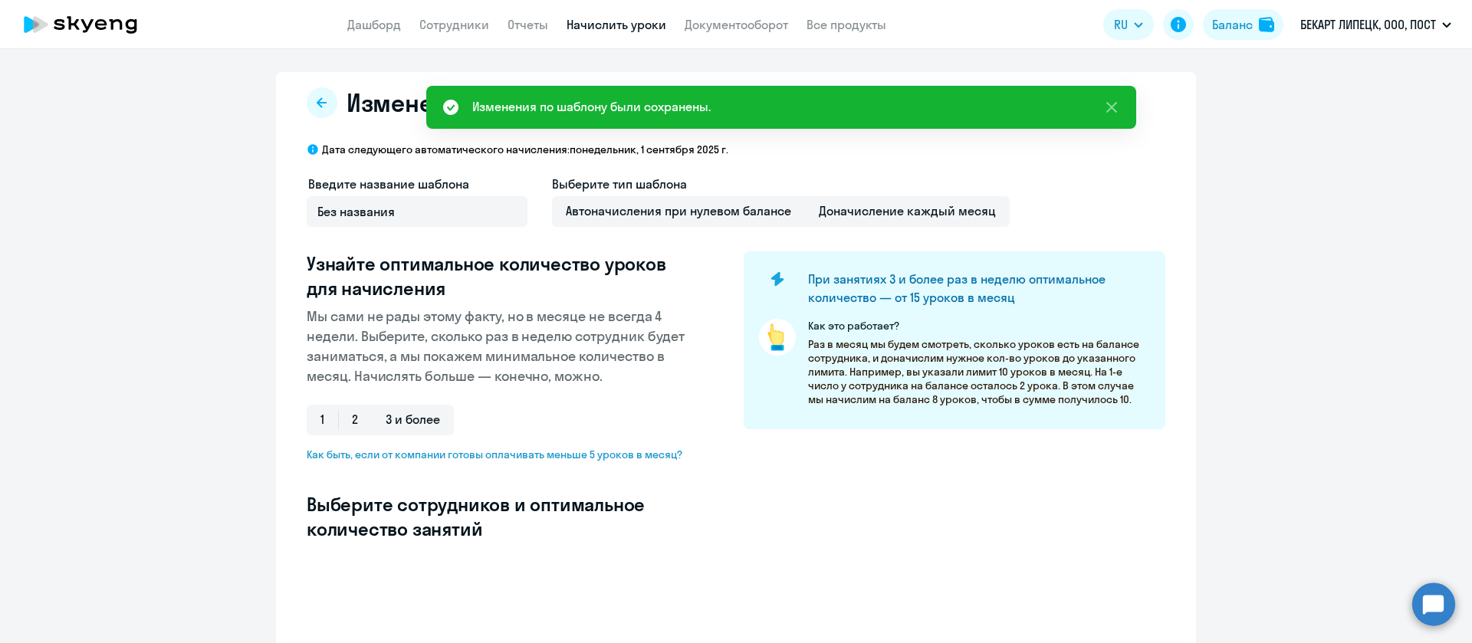
select select "10"
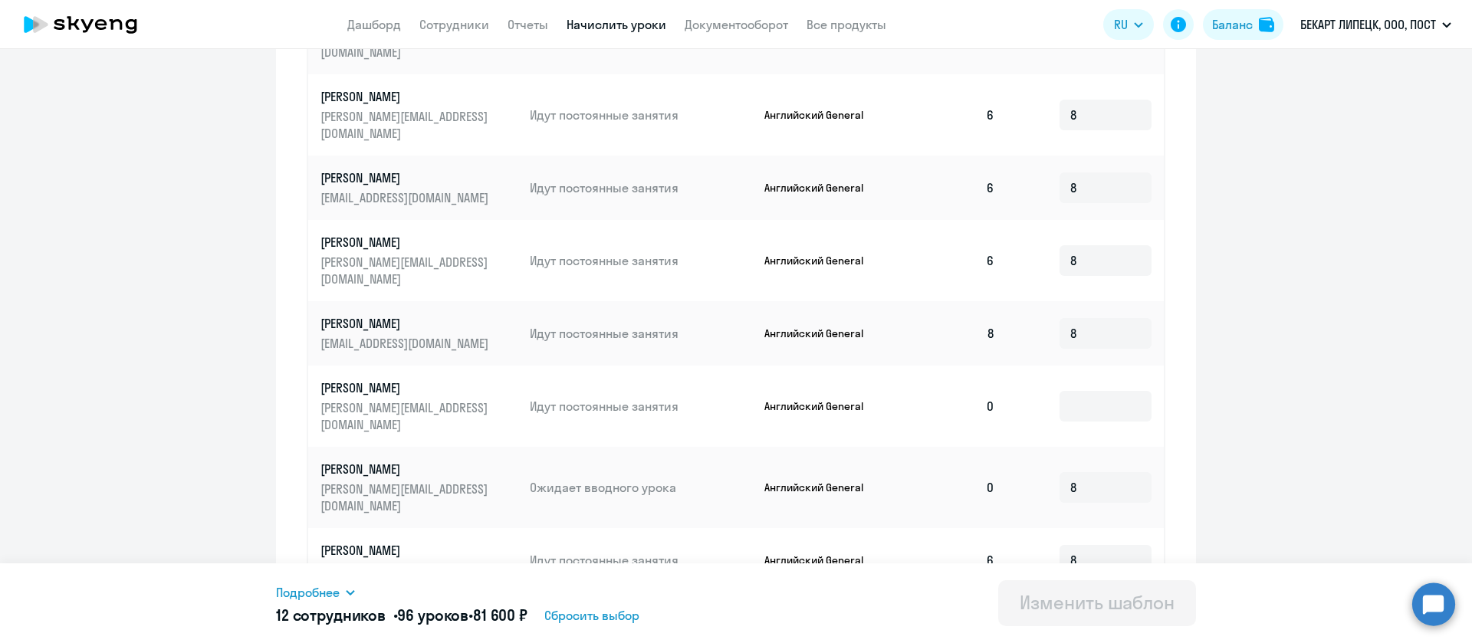
scroll to position [781, 0]
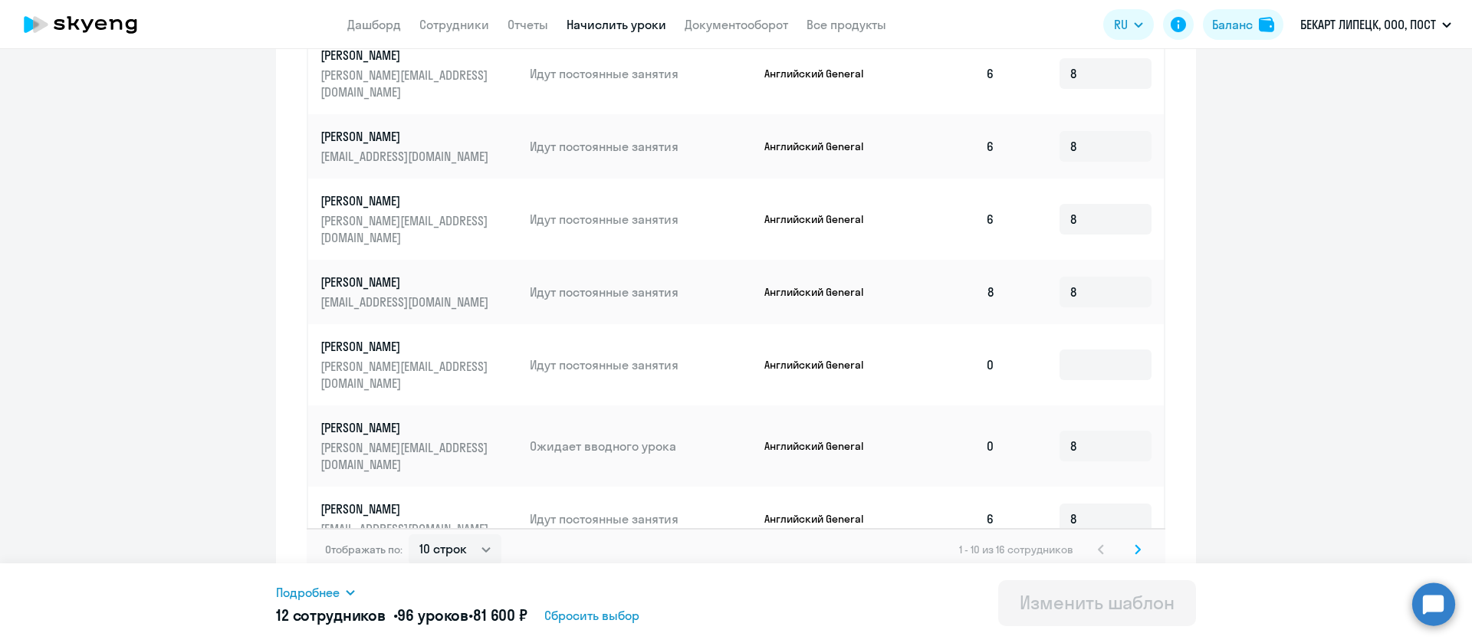
click at [1138, 534] on div "Отображать по: 10 строк 30 строк 50 строк 1 - 10 из 16 сотрудников" at bounding box center [736, 549] width 859 height 43
click at [1135, 544] on icon at bounding box center [1138, 549] width 6 height 11
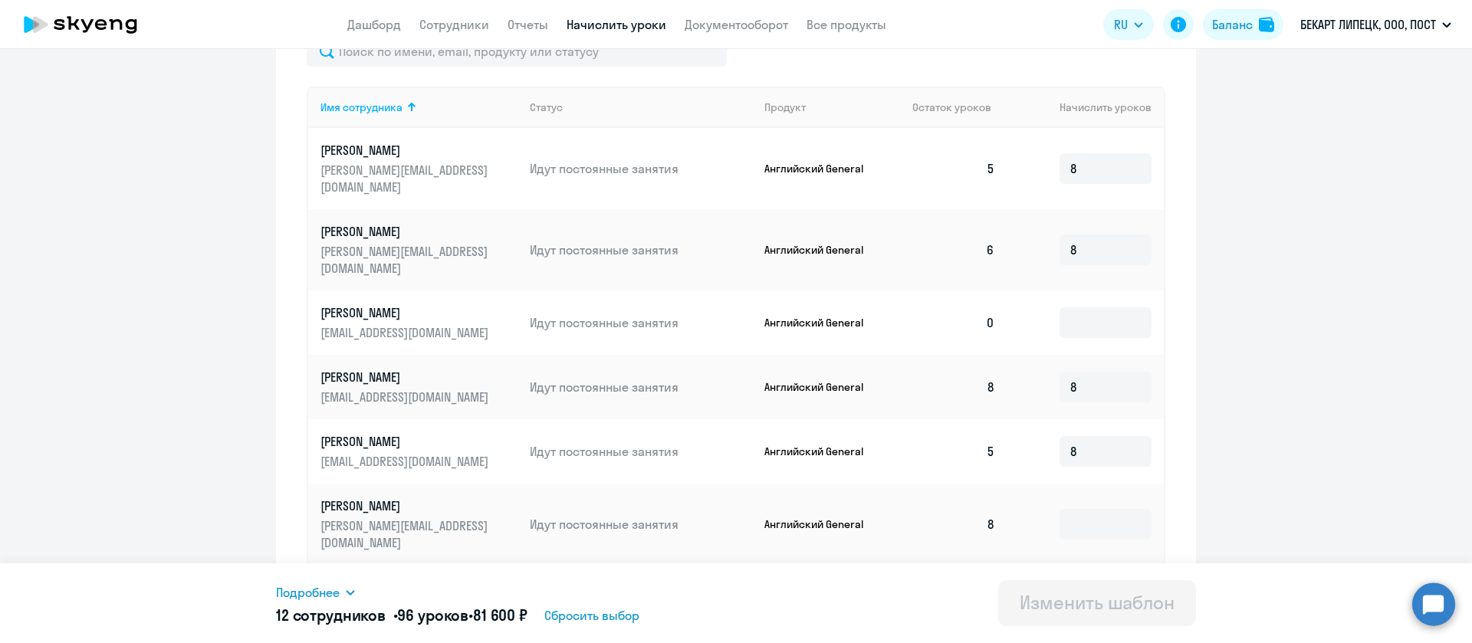
scroll to position [0, 0]
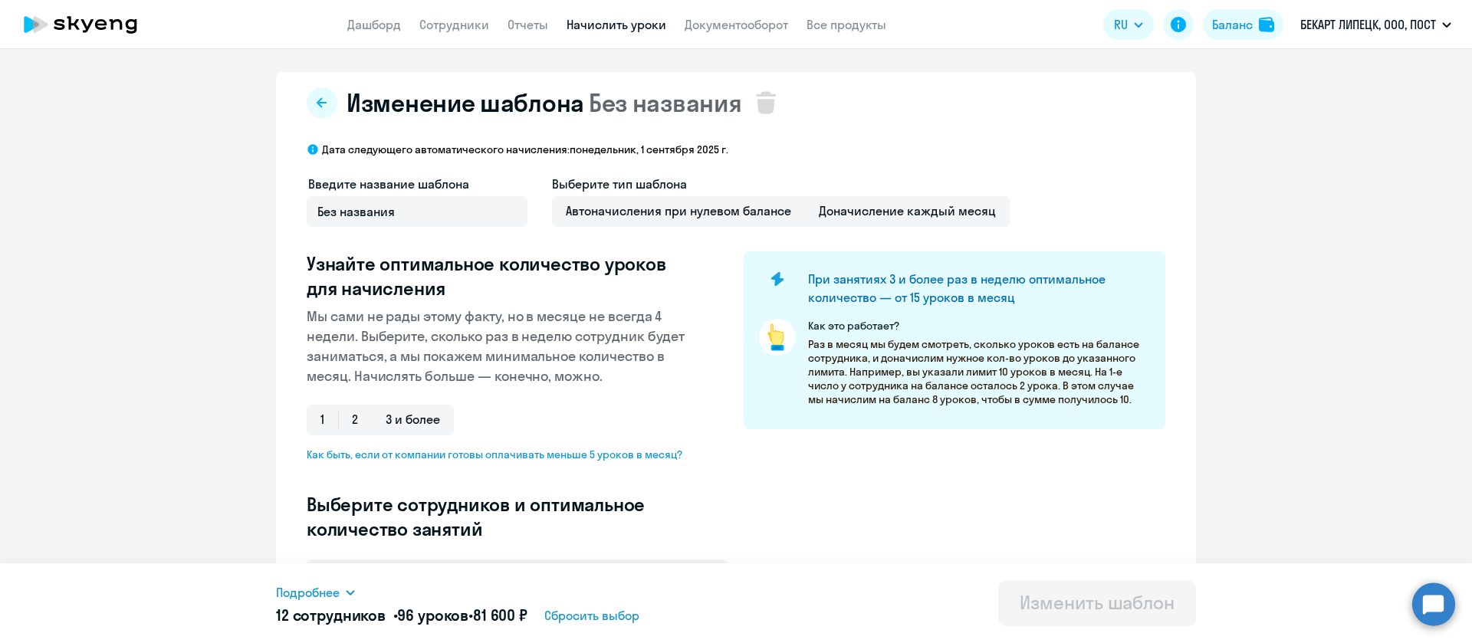
click at [640, 18] on link "Начислить уроки" at bounding box center [617, 24] width 100 height 15
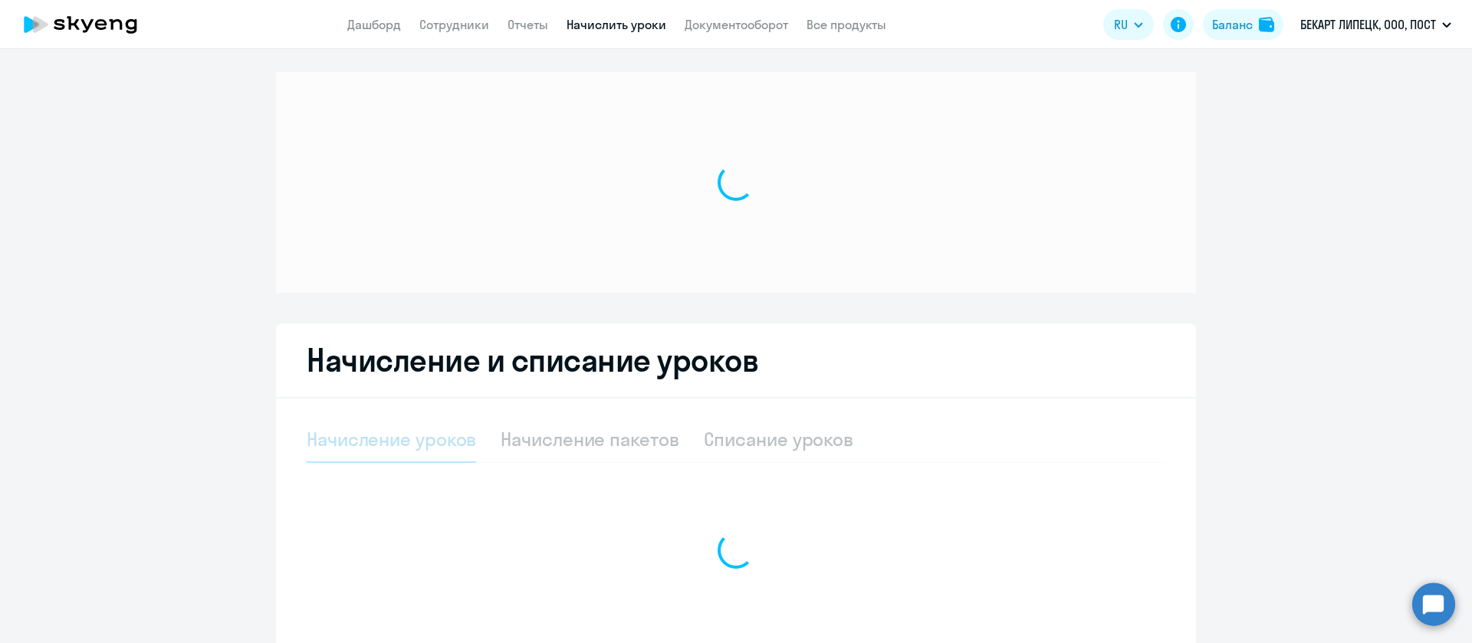
select select "10"
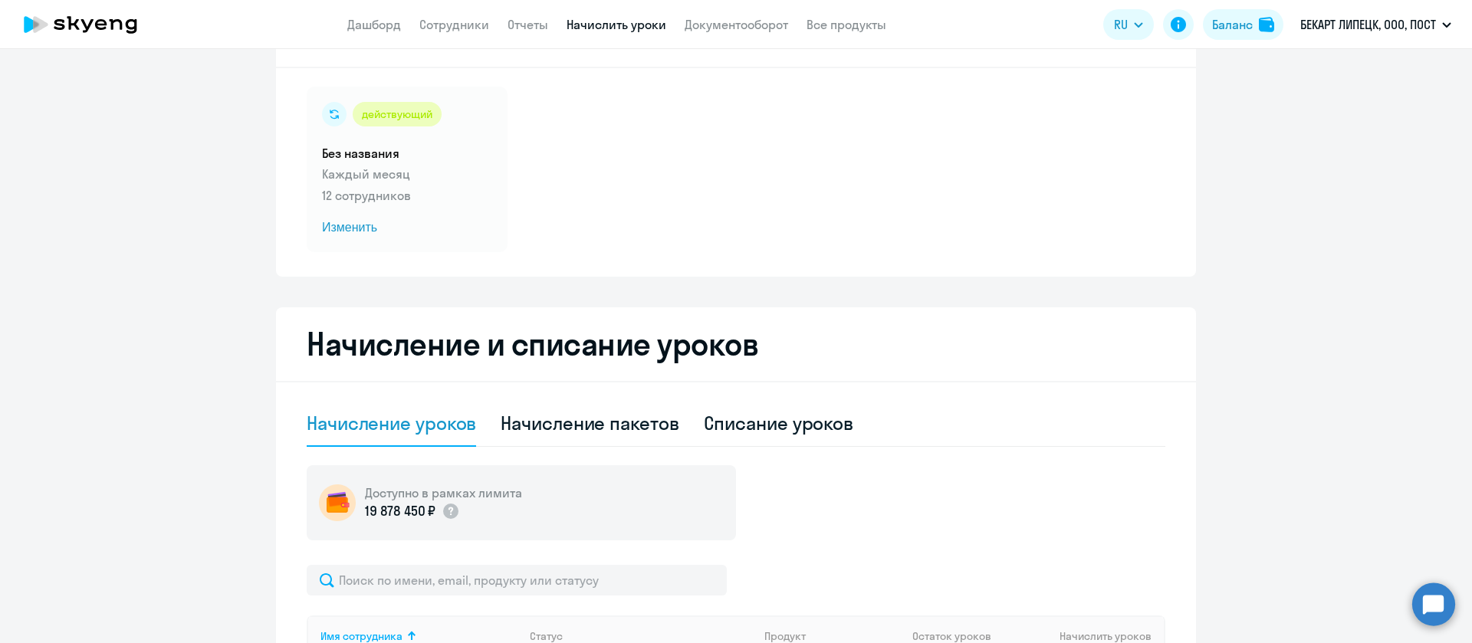
scroll to position [115, 0]
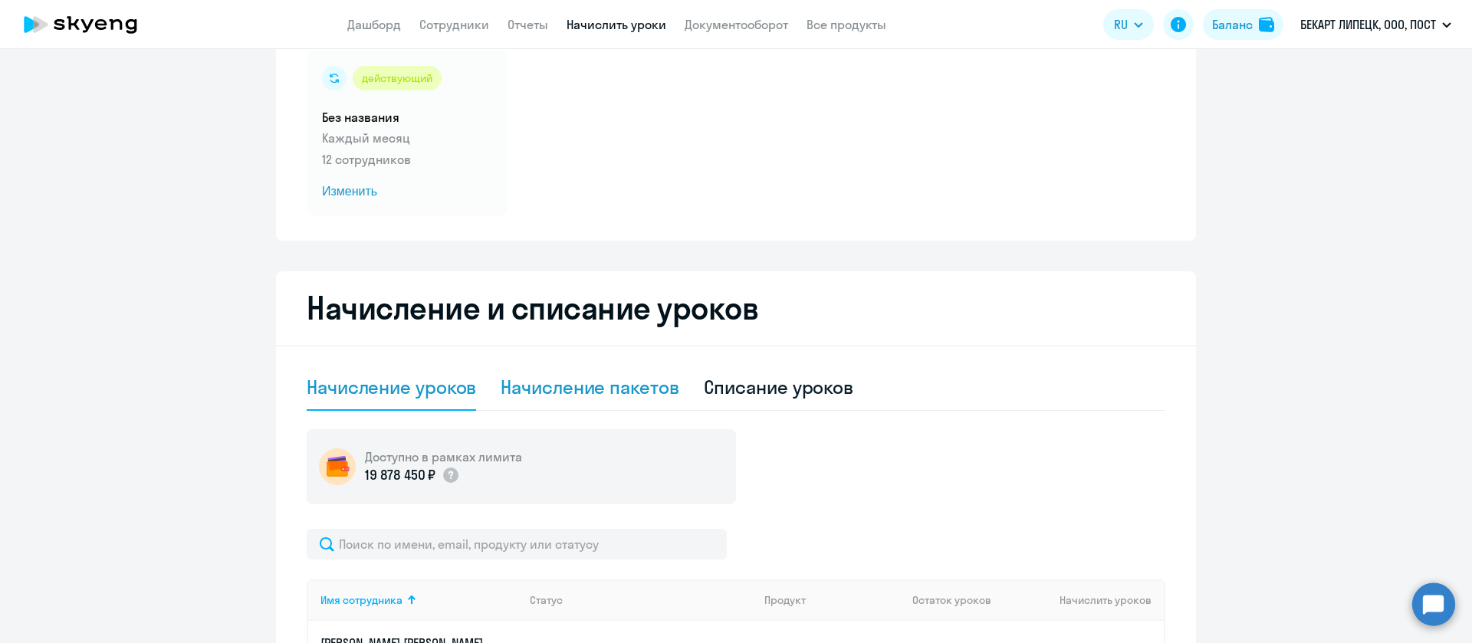
click at [586, 381] on div "Начисление пакетов" at bounding box center [590, 387] width 178 height 25
select select "10"
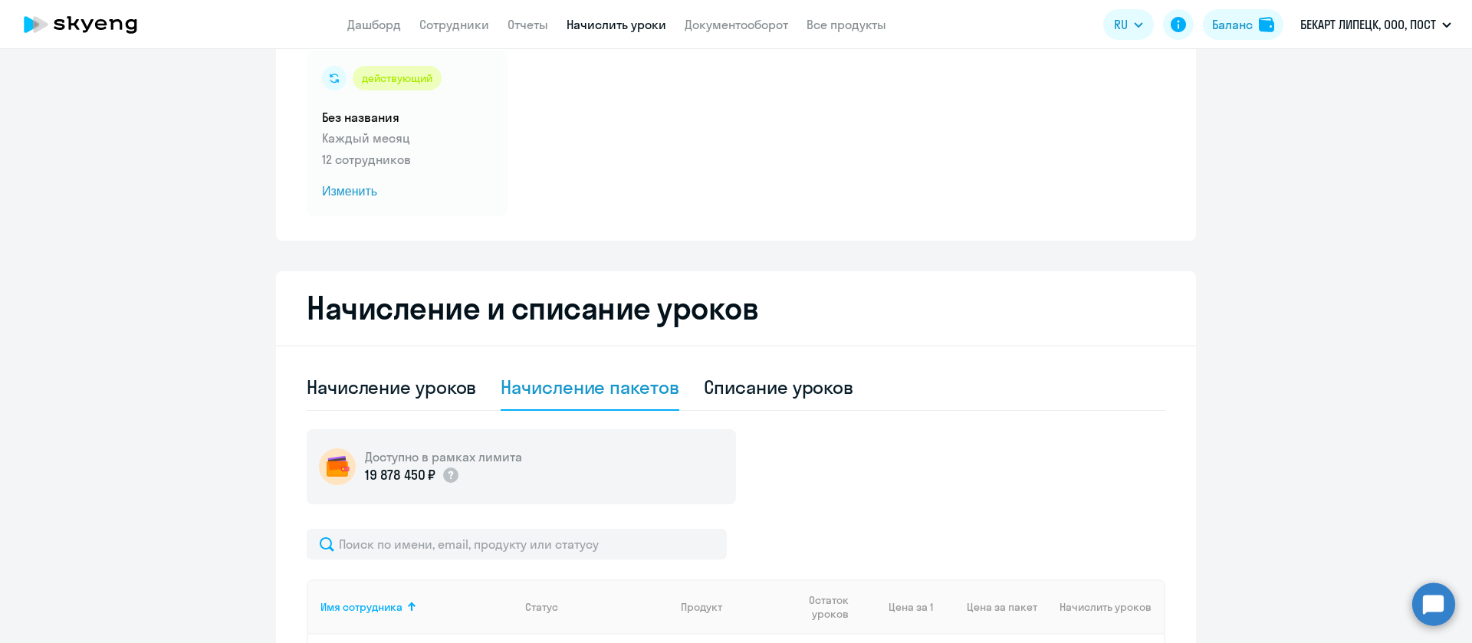
scroll to position [345, 0]
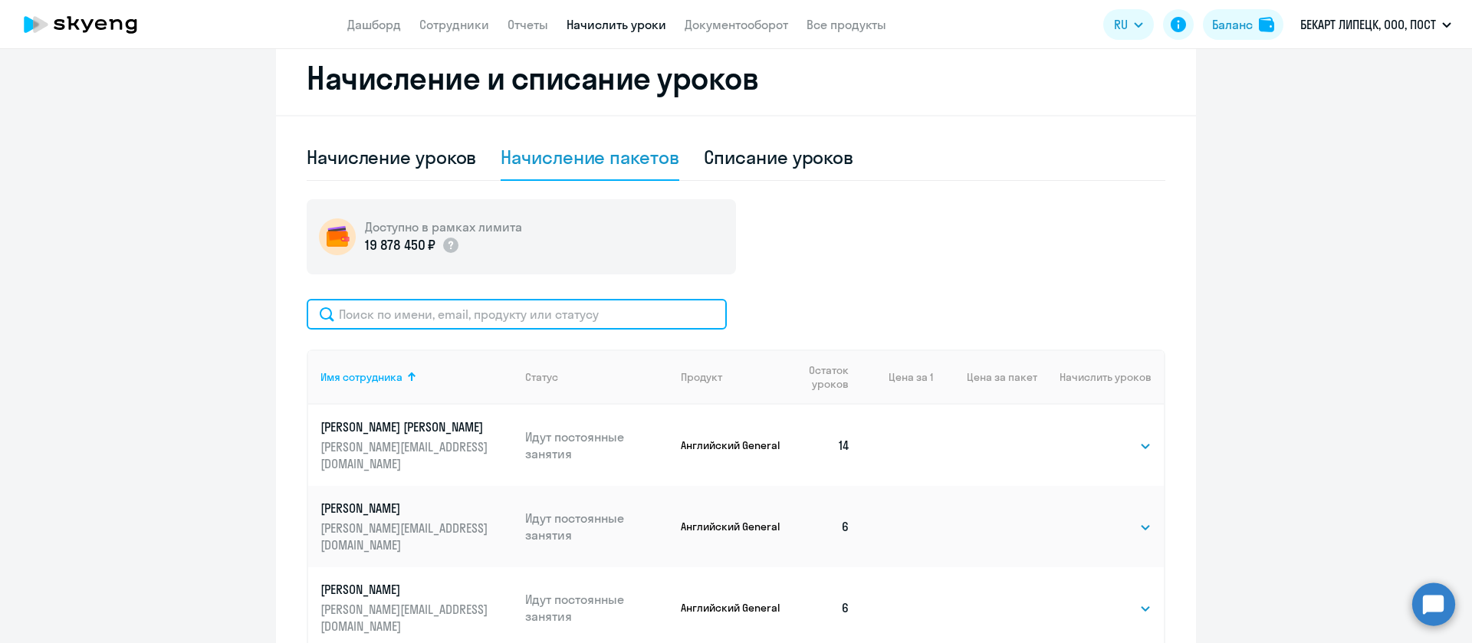
click at [551, 310] on input "text" at bounding box center [517, 314] width 420 height 31
paste input "Колыхалов"
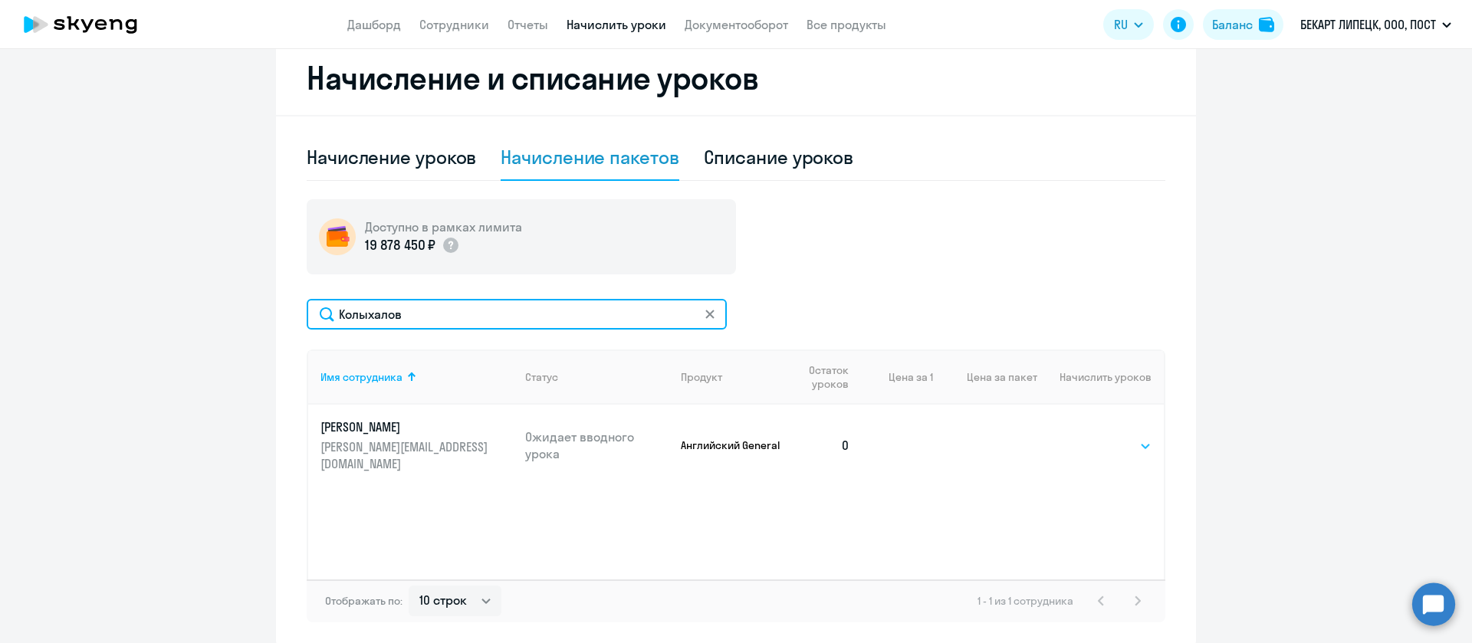
type input "Колыхалов"
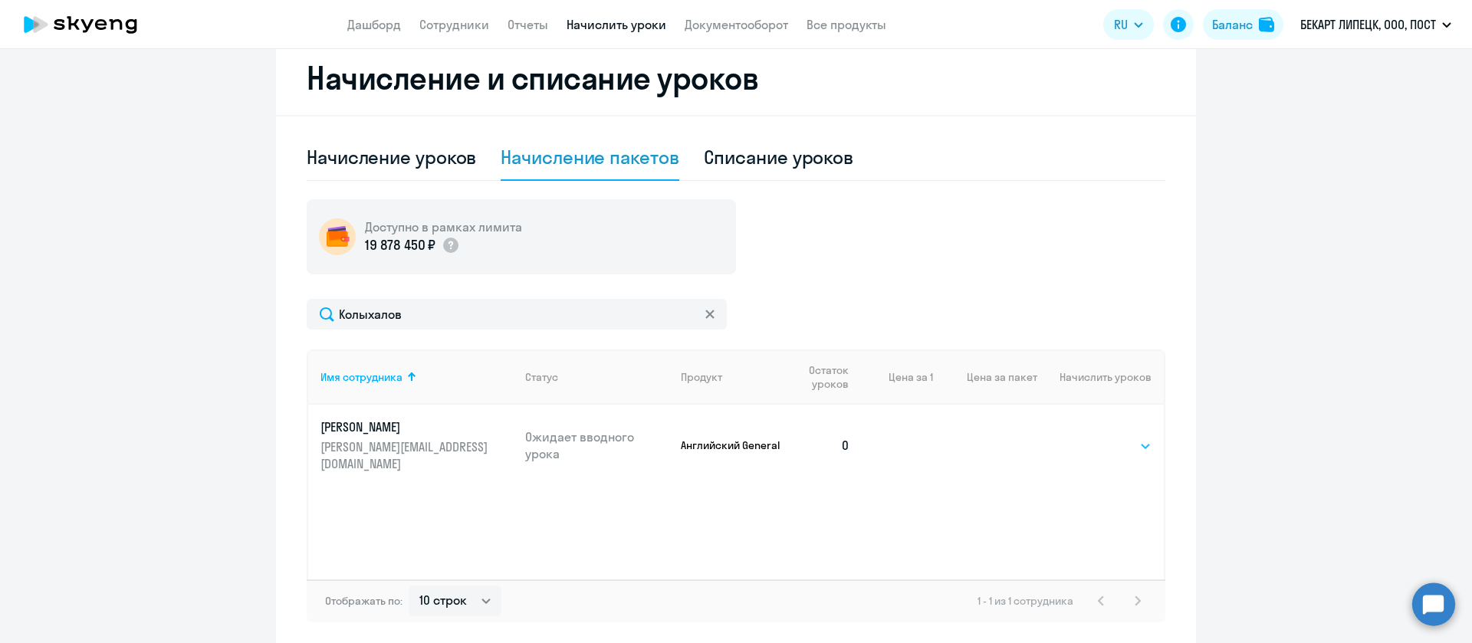
click at [1122, 437] on select "Выбрать 4 8 16 32 64" at bounding box center [1120, 446] width 63 height 18
select select "8"
click at [1089, 437] on select "Выбрать 4 8 16 32 64" at bounding box center [1120, 446] width 63 height 18
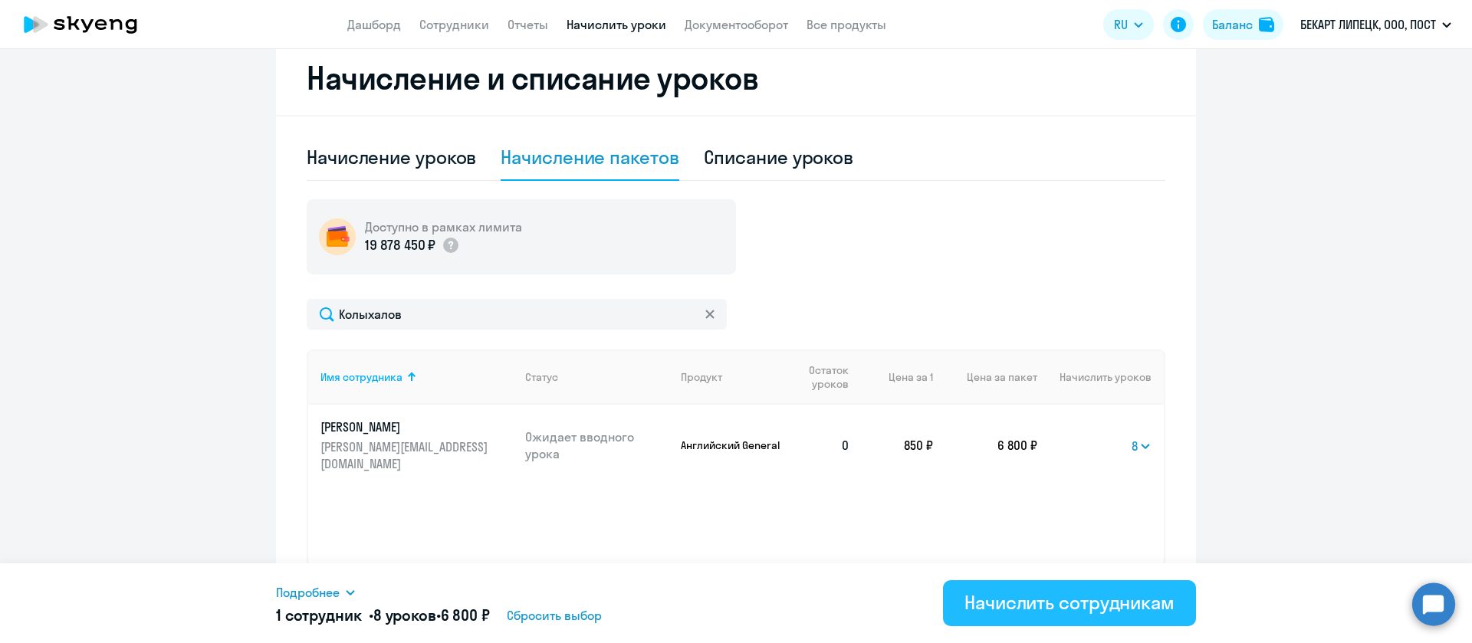
click at [1077, 595] on div "Начислить сотрудникам" at bounding box center [1069, 602] width 210 height 25
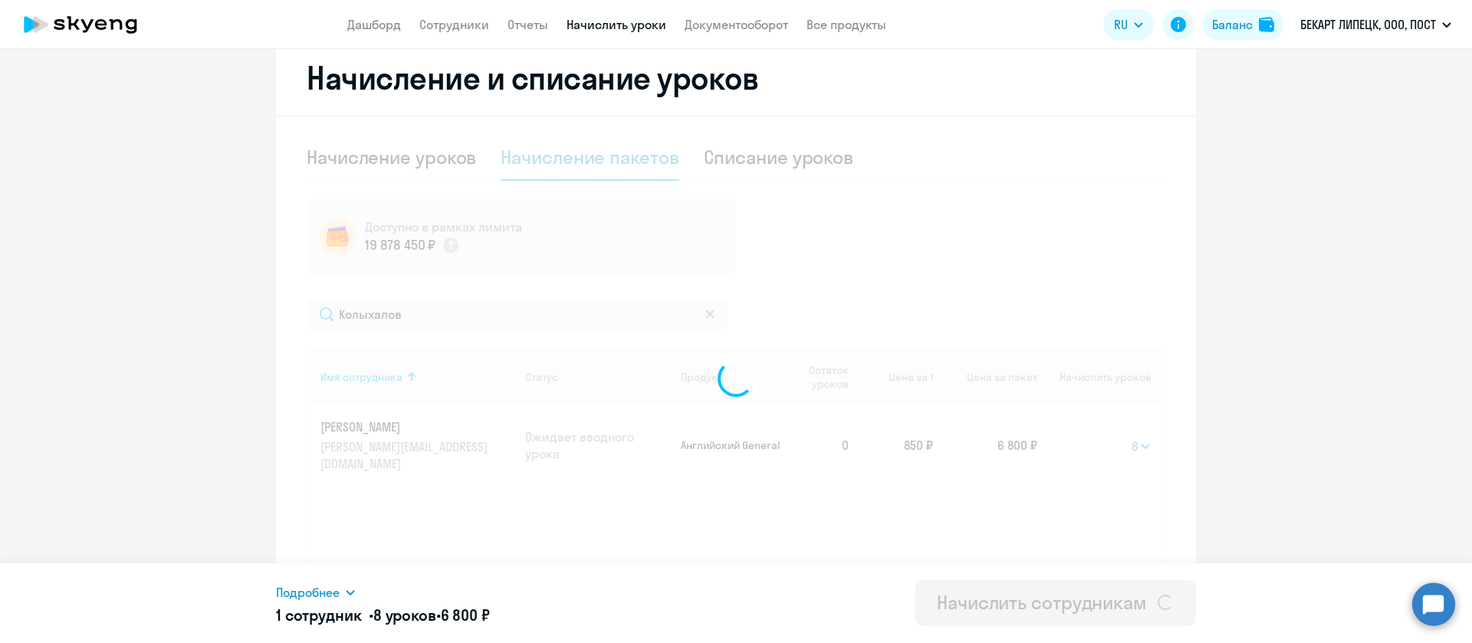
select select
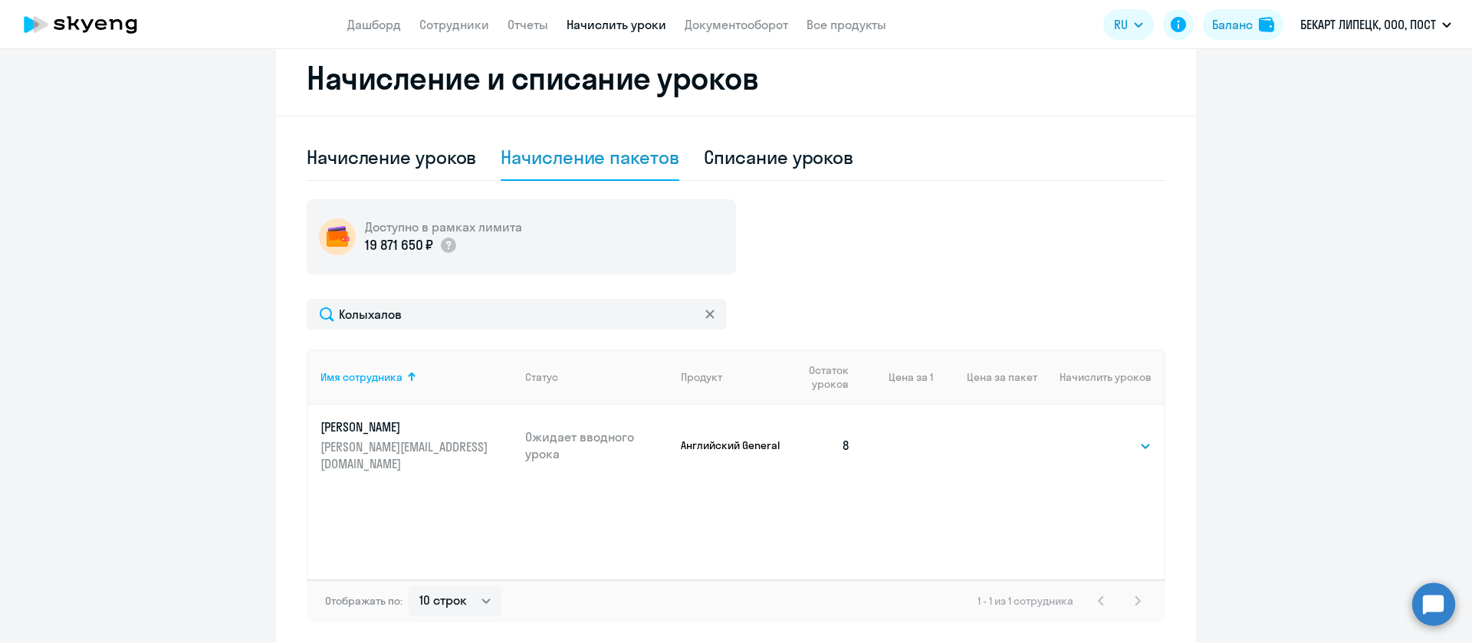
click at [402, 424] on p "[PERSON_NAME]" at bounding box center [406, 427] width 172 height 17
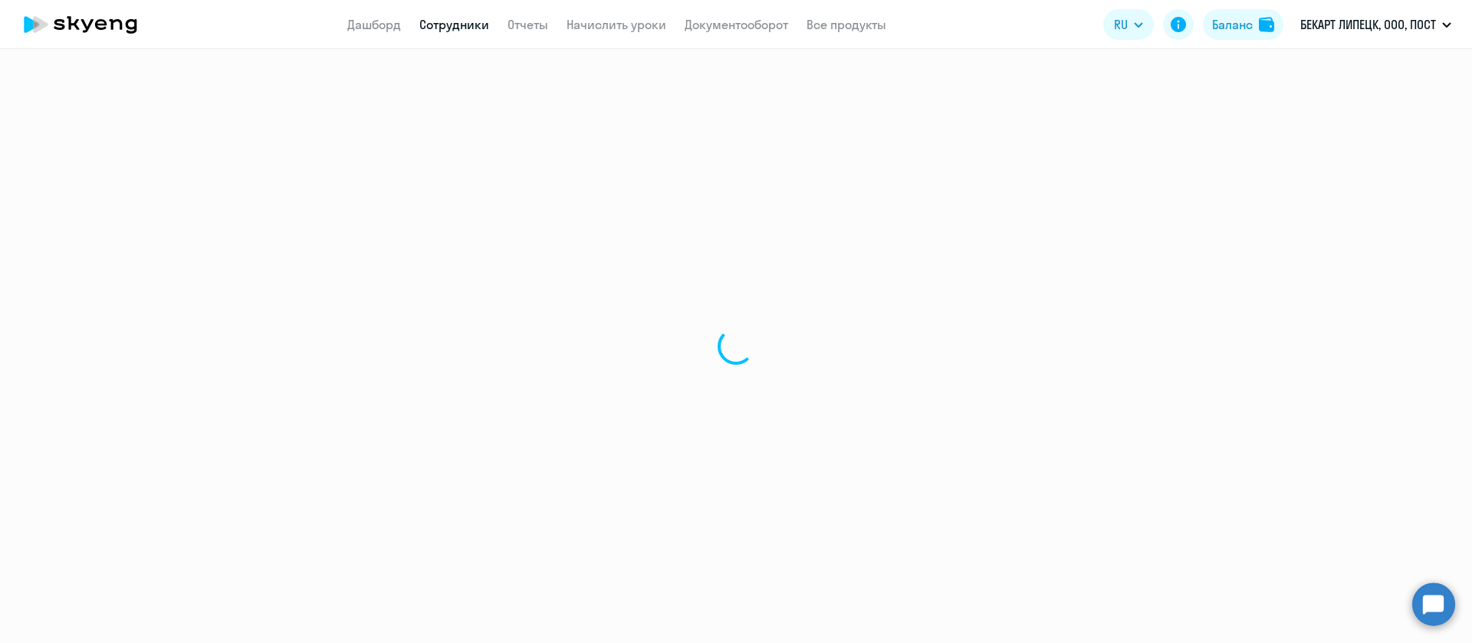
select select "english"
